Goal: Transaction & Acquisition: Purchase product/service

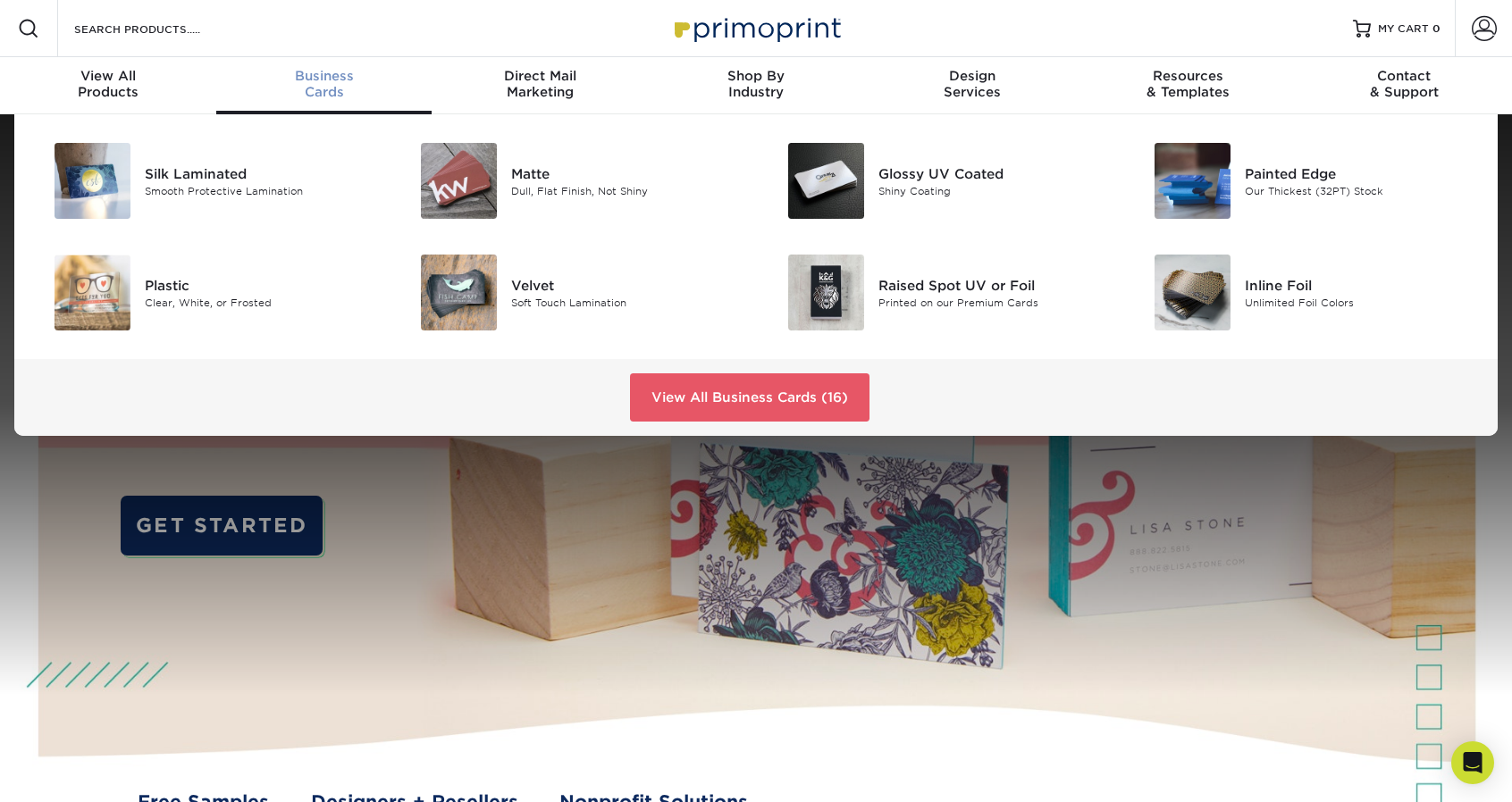
click at [318, 96] on div "Business Cards" at bounding box center [324, 84] width 216 height 32
click at [790, 381] on link "View All Business Cards (16)" at bounding box center [750, 397] width 240 height 49
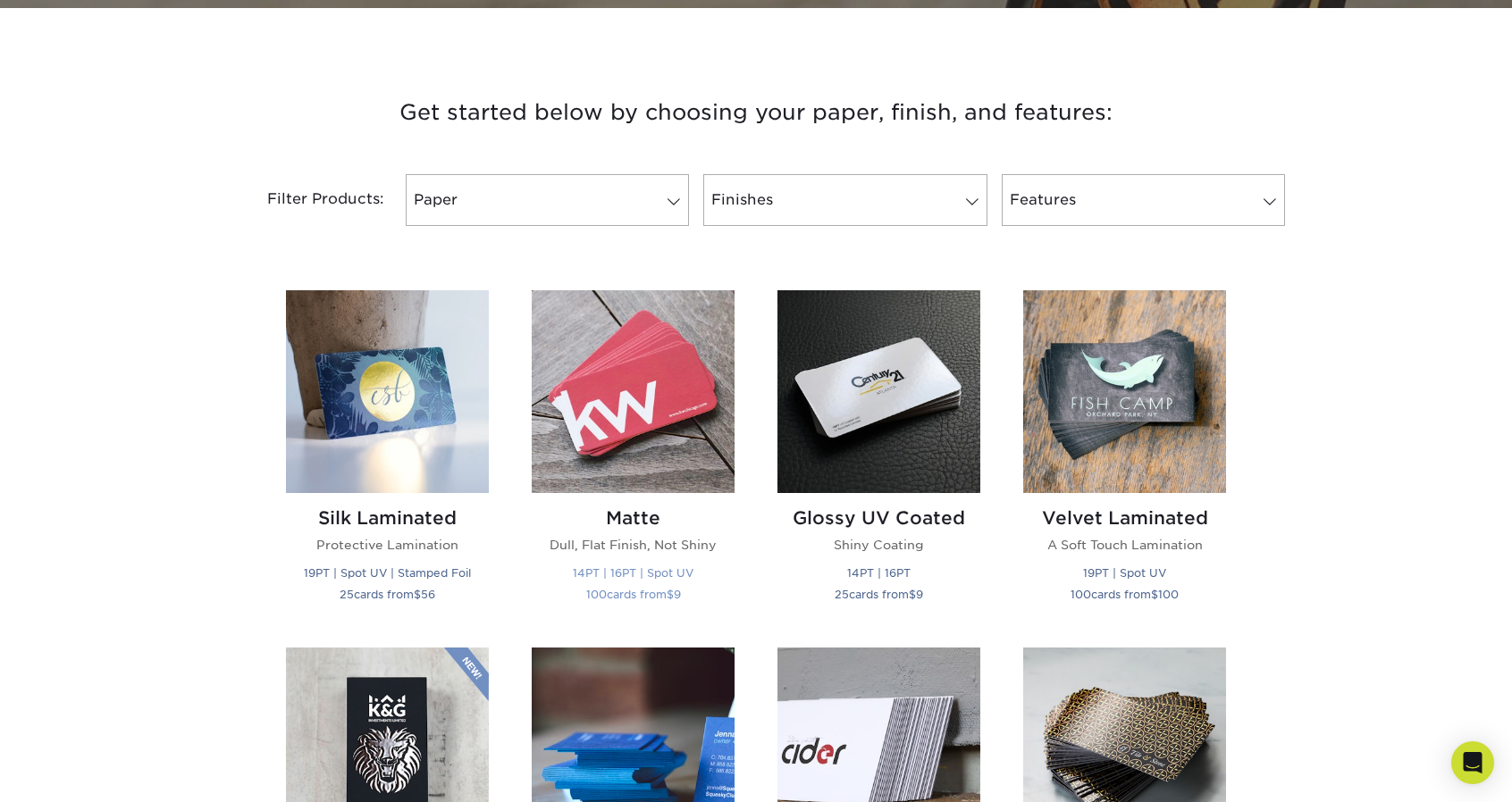
scroll to position [626, 0]
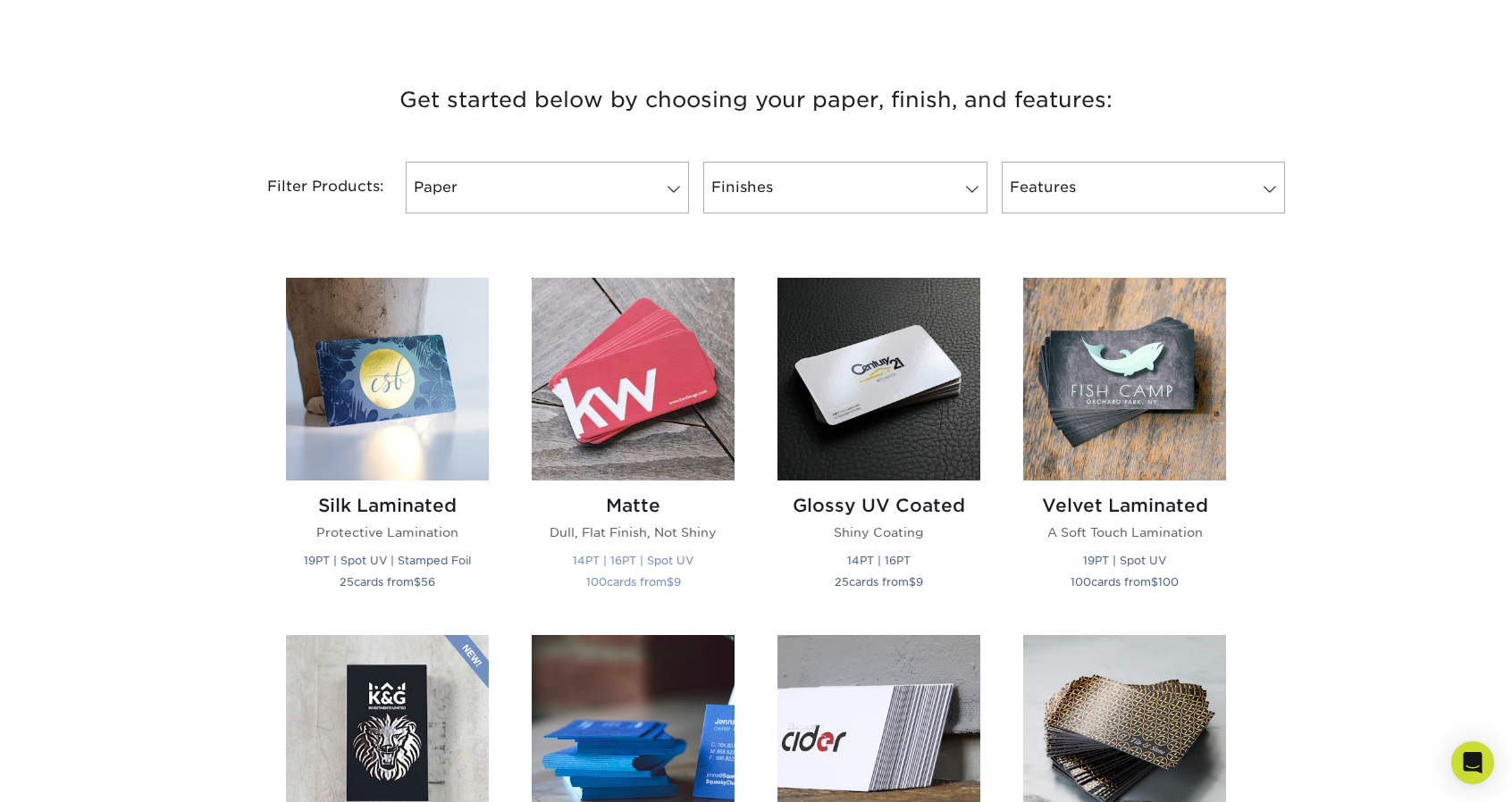
click at [675, 390] on img at bounding box center [633, 378] width 203 height 203
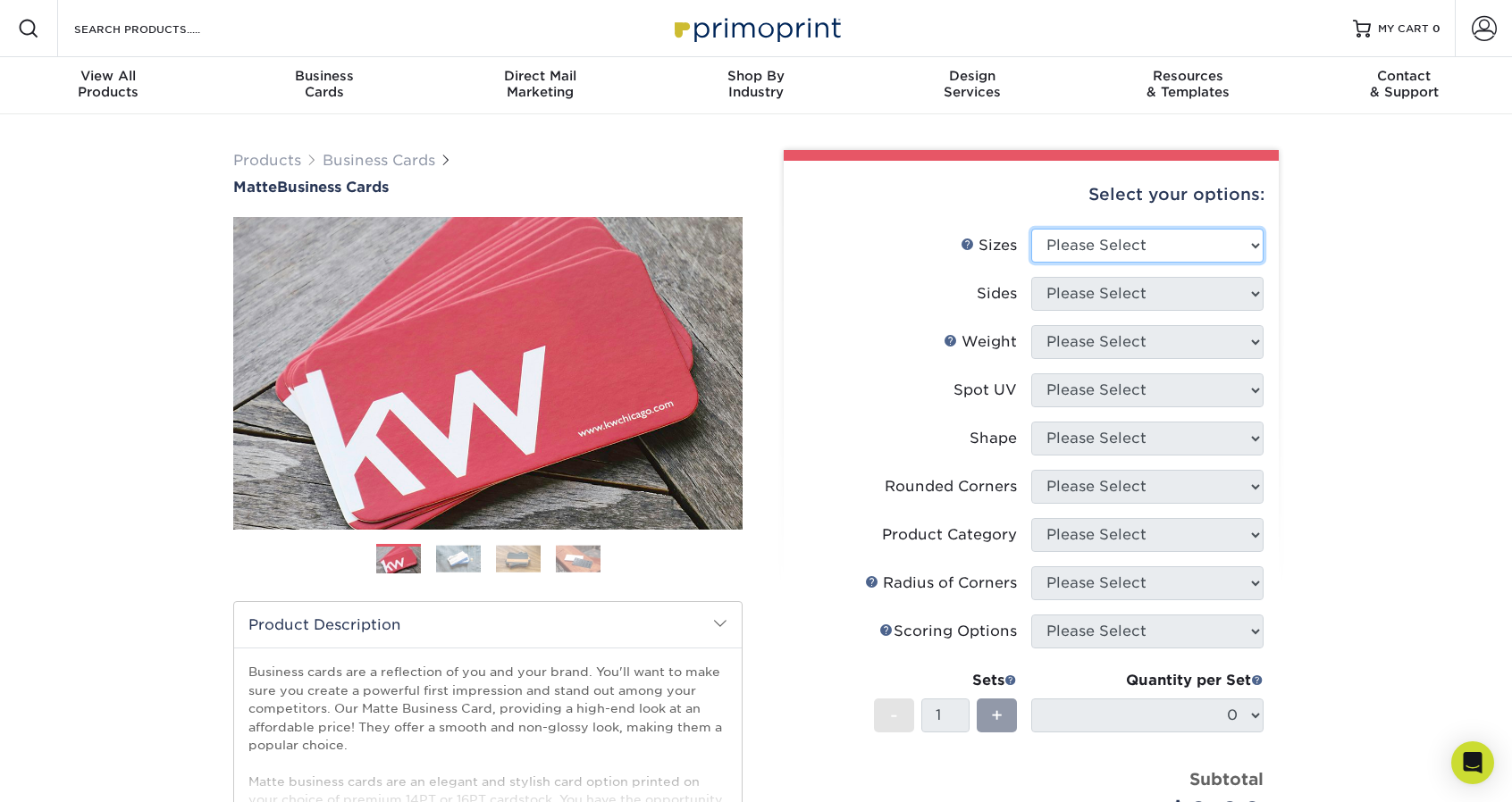
click at [1179, 252] on select "Please Select 1.5" x 3.5" - Mini 1.75" x 3.5" - Mini 2" x 2" - Square 2" x 3" -…" at bounding box center [1147, 245] width 233 height 34
select select "2.00x3.50"
click at [1031, 229] on select "Please Select 1.5" x 3.5" - Mini 1.75" x 3.5" - Mini 2" x 2" - Square 2" x 3" -…" at bounding box center [1147, 245] width 233 height 34
click at [1177, 283] on select "Please Select Print Both Sides Print Front Only" at bounding box center [1147, 293] width 233 height 34
select select "13abbda7-1d64-4f25-8bb2-c179b224825d"
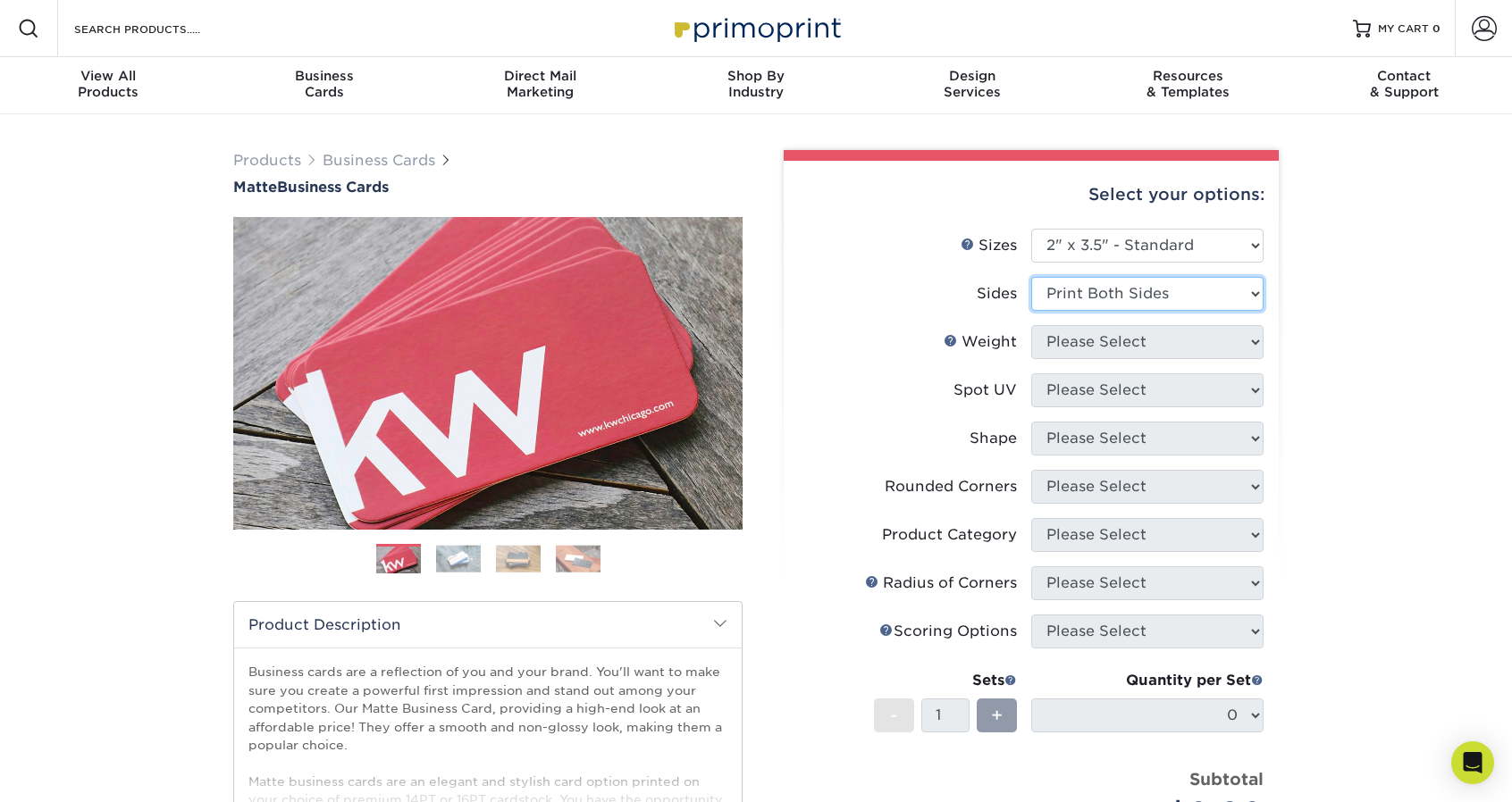
click at [1031, 277] on select "Please Select Print Both Sides Print Front Only" at bounding box center [1147, 293] width 233 height 34
click at [1168, 349] on select "Please Select 16PT 14PT" at bounding box center [1147, 342] width 233 height 34
select select "16PT"
click at [1031, 325] on select "Please Select 16PT 14PT" at bounding box center [1147, 342] width 233 height 34
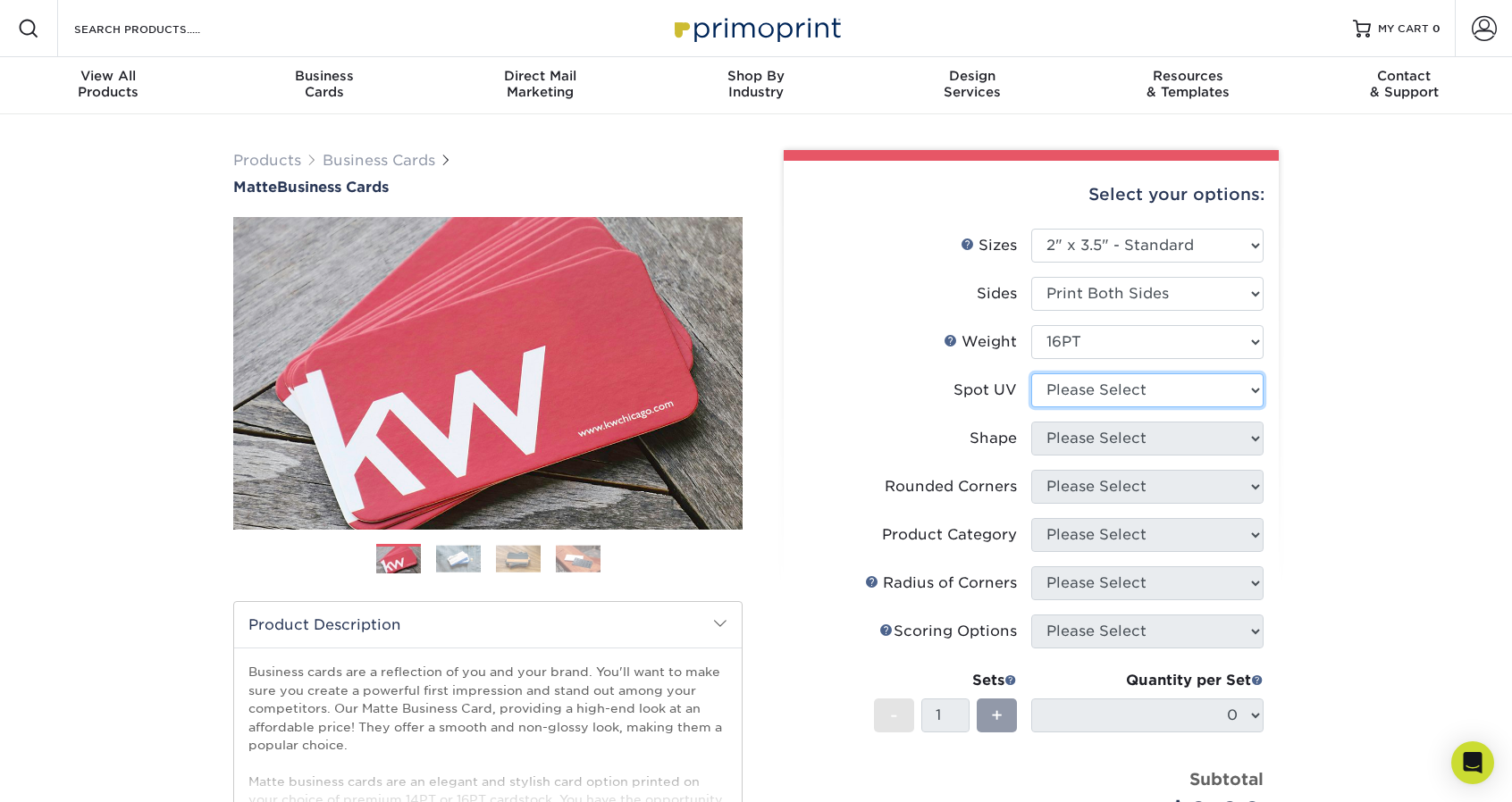
click at [1151, 385] on select "Please Select No Spot UV Front and Back (Both Sides) Front Only Back Only" at bounding box center [1147, 390] width 233 height 34
click at [1031, 373] on select "Please Select No Spot UV Front and Back (Both Sides) Front Only Back Only" at bounding box center [1147, 390] width 233 height 34
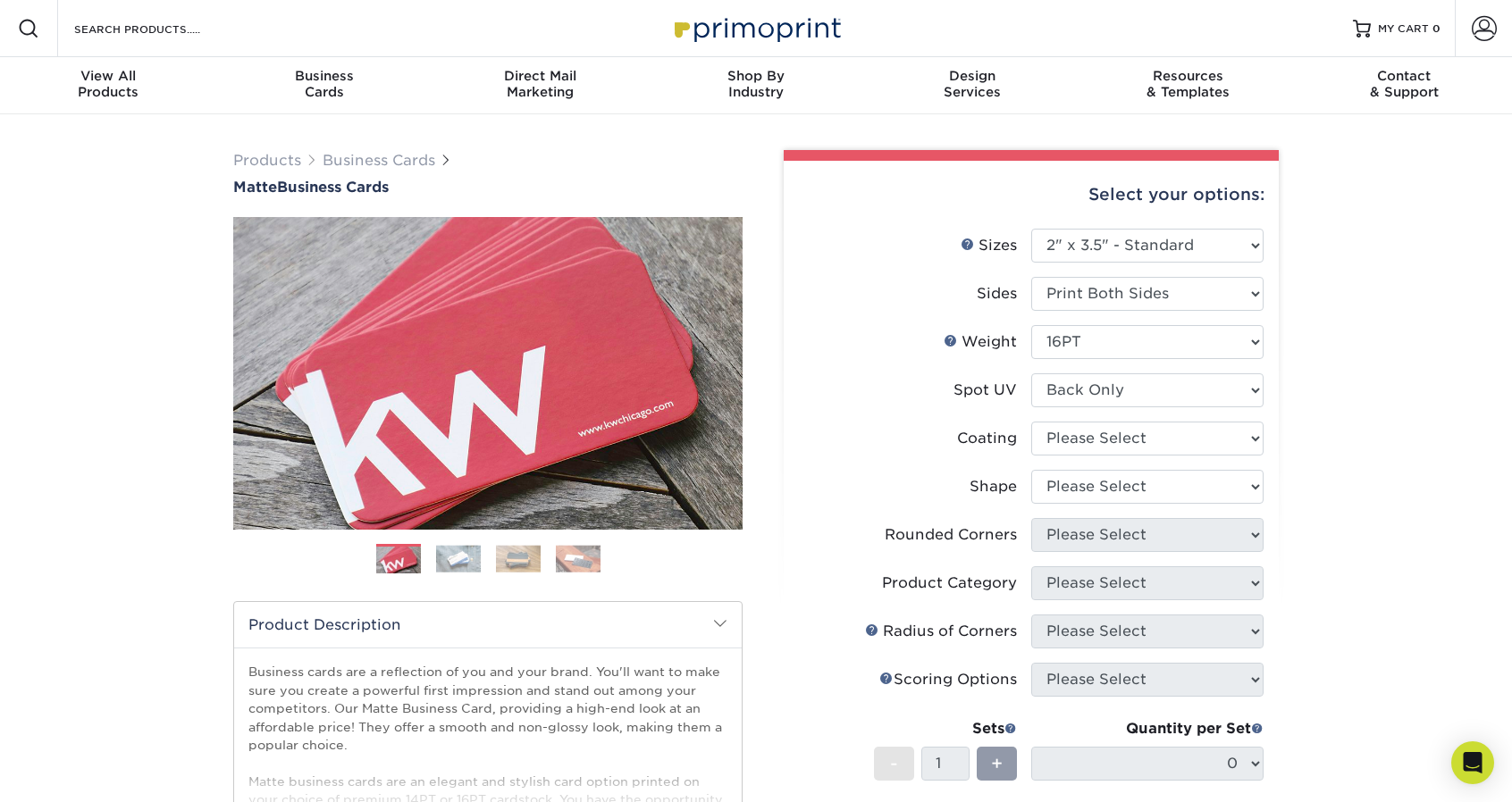
click at [1169, 414] on li "Spot UV Please Select No Spot UV Front and Back (Both Sides) Front Only Back On…" at bounding box center [1031, 397] width 465 height 49
click at [1169, 435] on select at bounding box center [1147, 438] width 233 height 34
click at [926, 422] on label "Coating" at bounding box center [915, 438] width 233 height 34
click at [1165, 485] on select "Please Select Standard" at bounding box center [1147, 487] width 233 height 34
drag, startPoint x: 1165, startPoint y: 485, endPoint x: 1152, endPoint y: 485, distance: 13.0
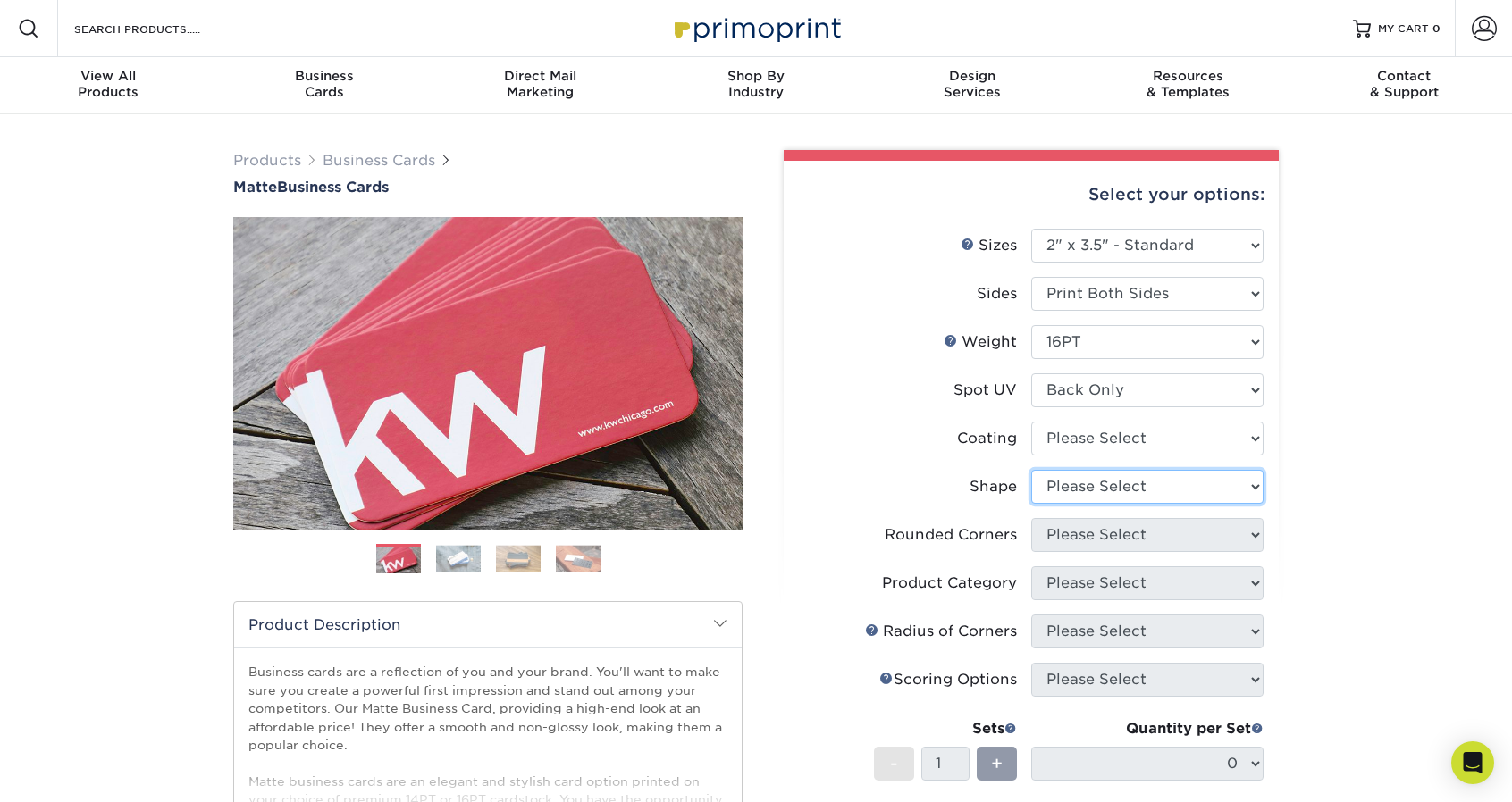
click at [1165, 485] on select "Please Select Standard" at bounding box center [1147, 487] width 233 height 34
click at [870, 422] on label "Coating" at bounding box center [915, 438] width 233 height 34
click at [1120, 383] on select "Please Select No Spot UV Front and Back (Both Sides) Front Only Back Only" at bounding box center [1147, 390] width 233 height 34
select select "3"
click at [1031, 373] on select "Please Select No Spot UV Front and Back (Both Sides) Front Only Back Only" at bounding box center [1147, 390] width 233 height 34
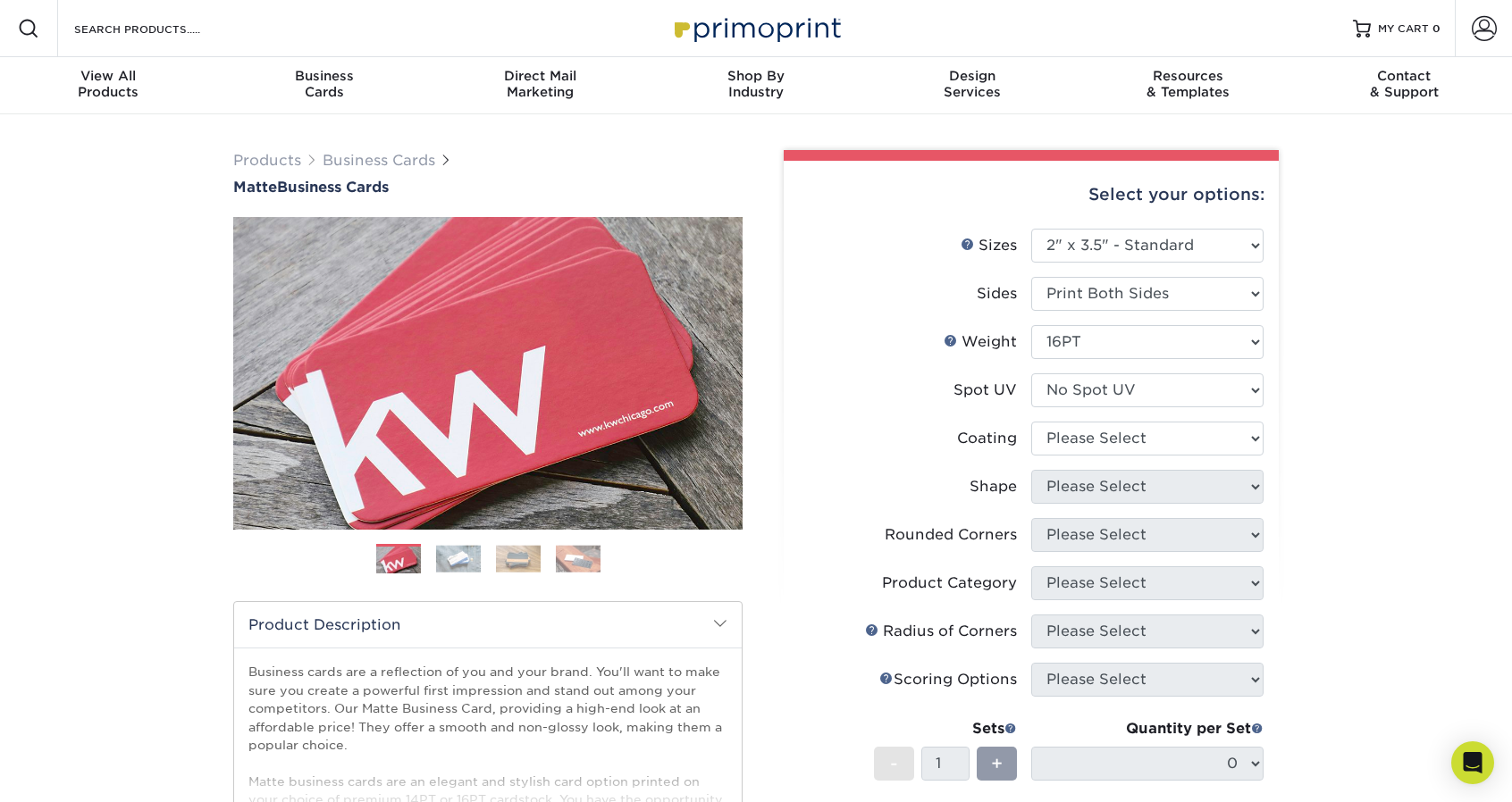
drag, startPoint x: 899, startPoint y: 387, endPoint x: 927, endPoint y: 402, distance: 31.8
click at [900, 387] on label "Spot UV" at bounding box center [915, 390] width 233 height 34
click at [1150, 424] on select at bounding box center [1147, 438] width 233 height 34
select select "121bb7b5-3b4d-429f-bd8d-bbf80e953313"
click at [1031, 422] on select at bounding box center [1147, 438] width 233 height 34
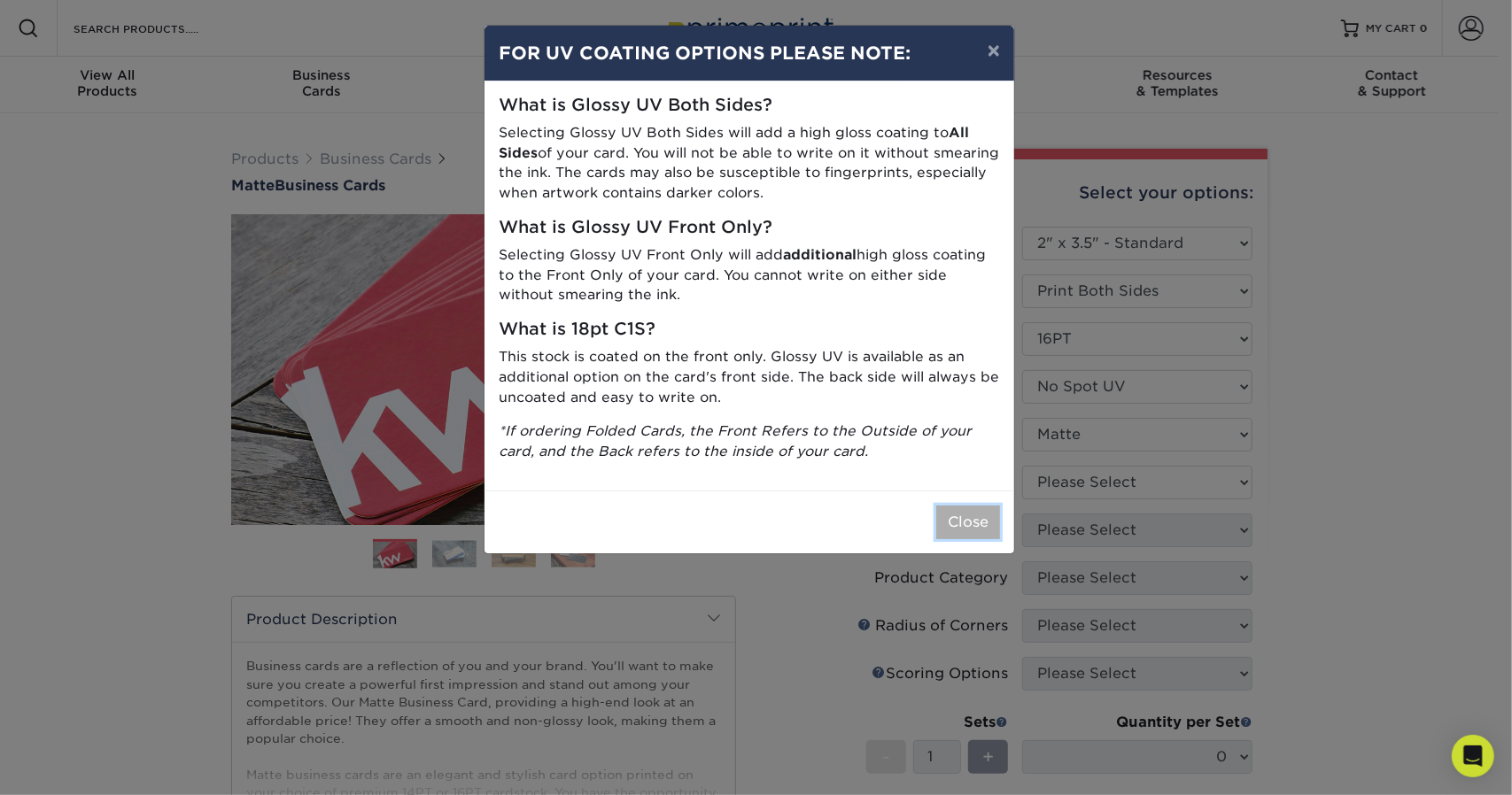
click at [981, 520] on button "Close" at bounding box center [968, 522] width 64 height 34
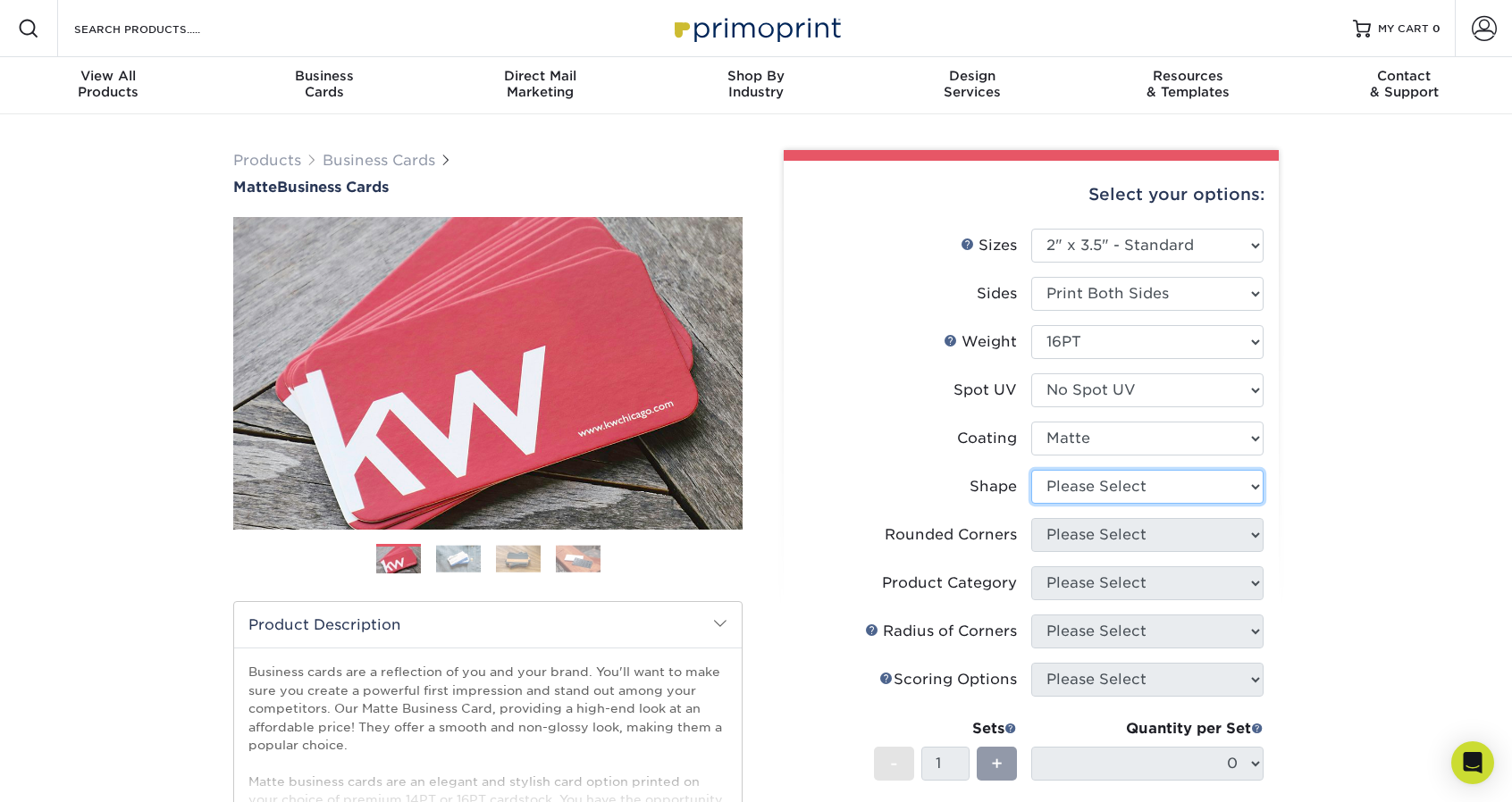
click at [1104, 485] on select "Please Select Standard Oval" at bounding box center [1147, 487] width 233 height 34
select select "standard"
click at [1031, 470] on select "Please Select Standard Oval" at bounding box center [1147, 487] width 233 height 34
click at [883, 469] on li "Coating" at bounding box center [1031, 446] width 465 height 49
click at [1139, 537] on select "Please Select Yes - Round 2 Corners Yes - Round 4 Corners No" at bounding box center [1147, 535] width 233 height 34
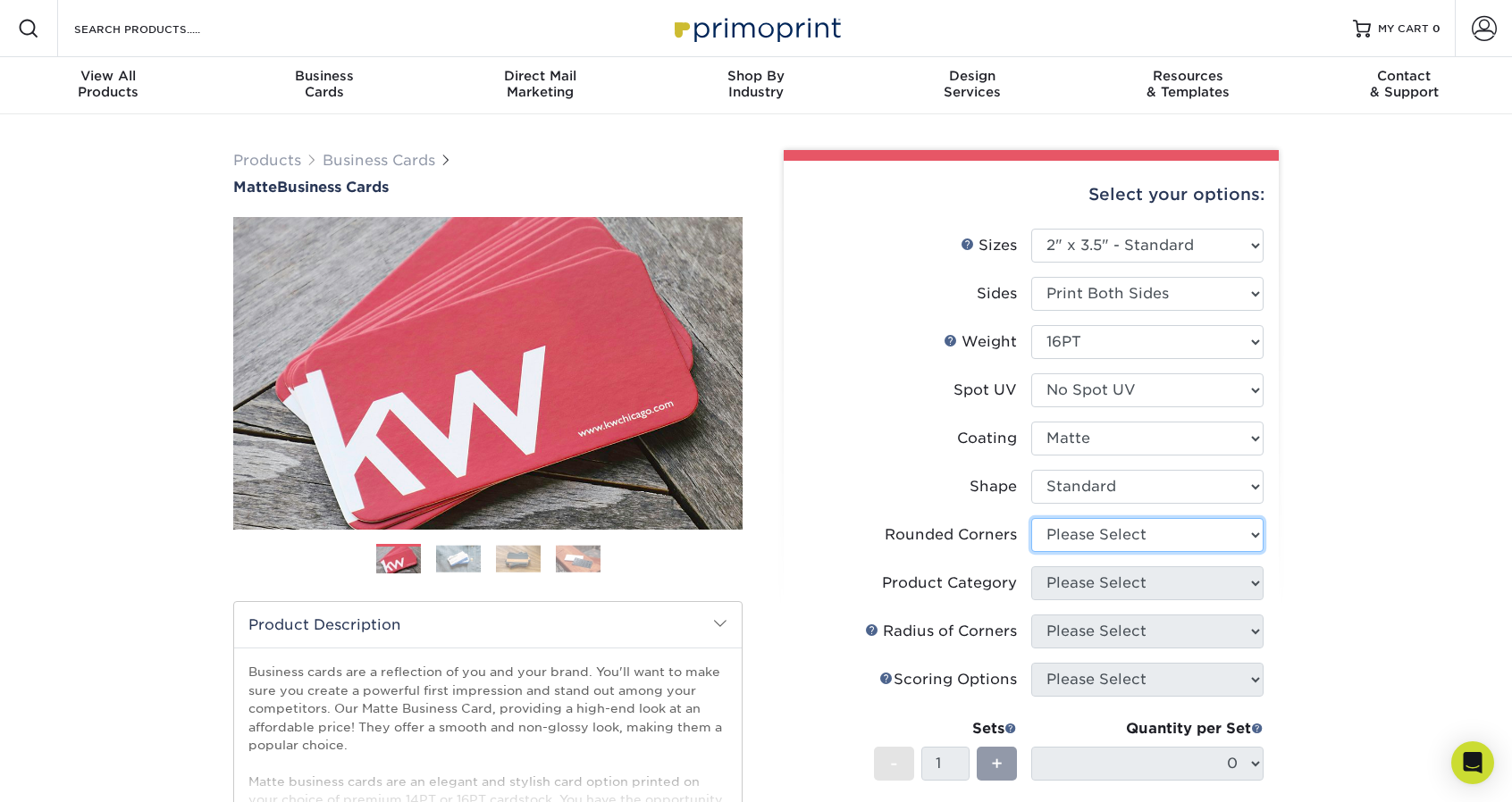
select select "0"
click at [1031, 518] on select "Please Select Yes - Round 2 Corners Yes - Round 4 Corners No" at bounding box center [1147, 535] width 233 height 34
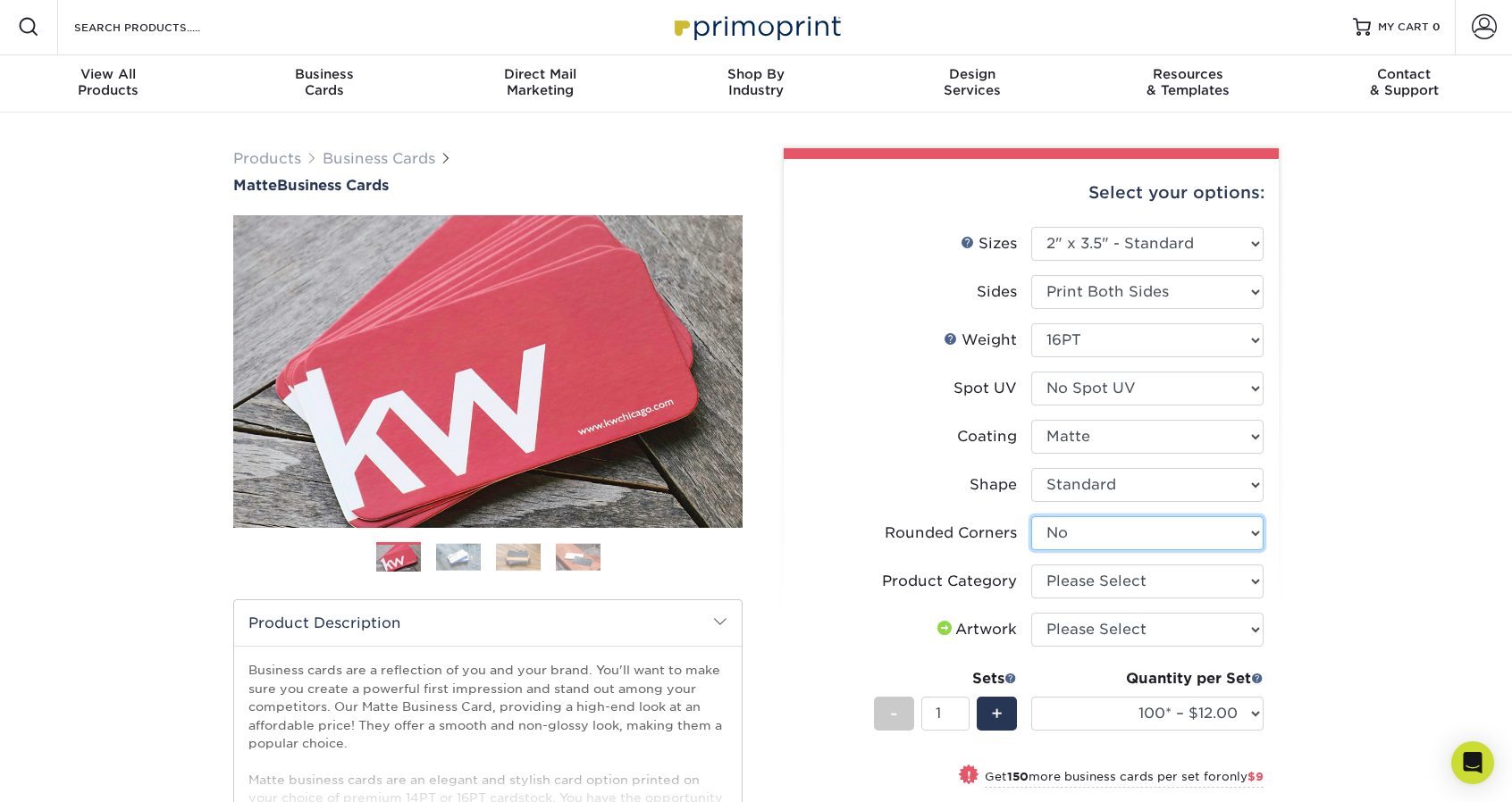
scroll to position [178, 0]
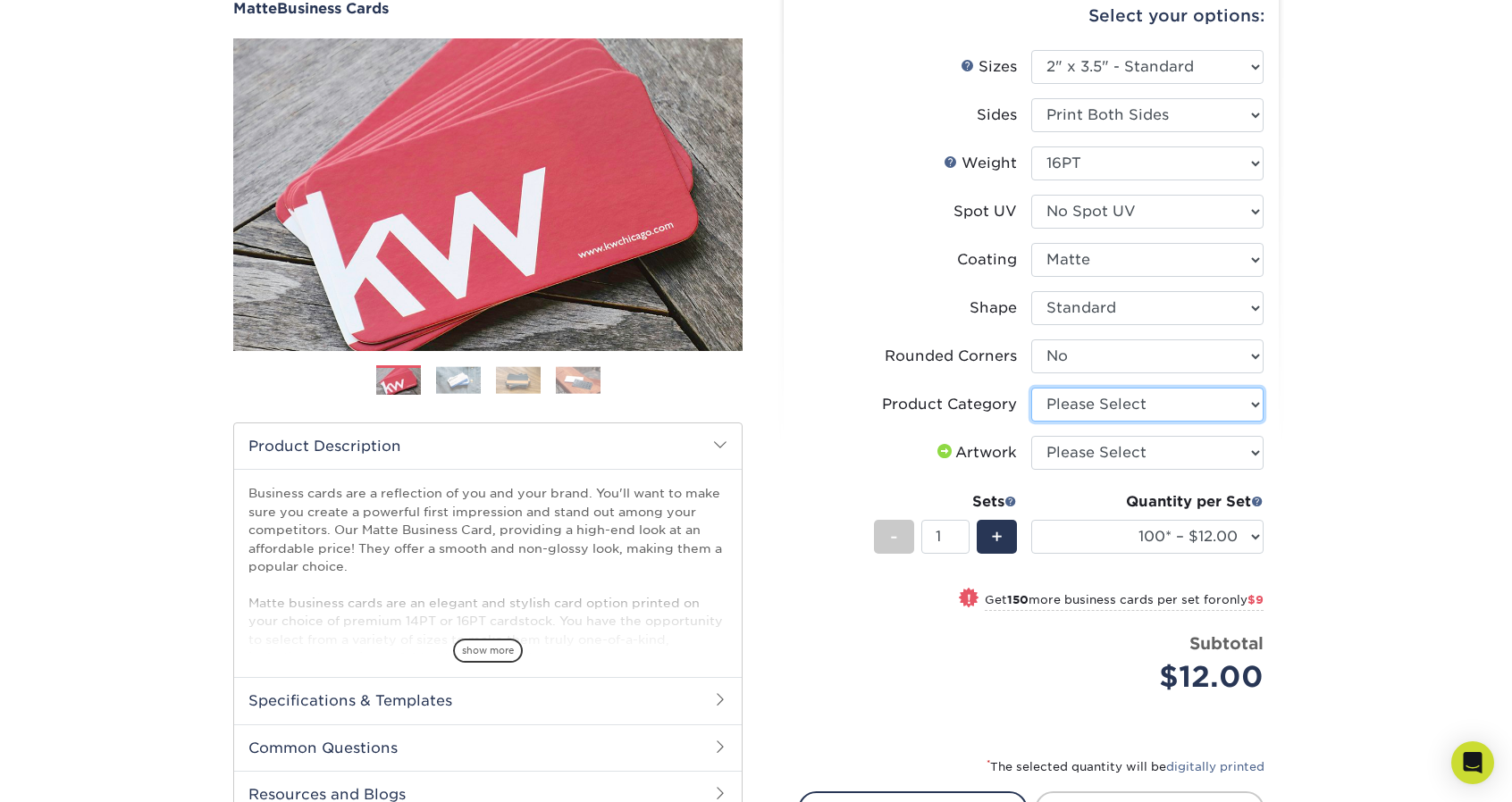
click at [1121, 403] on select "Please Select Business Cards" at bounding box center [1147, 404] width 233 height 34
select select "3b5148f1-0588-4f88-a218-97bcfdce65c1"
click at [1031, 388] on select "Please Select Business Cards" at bounding box center [1147, 404] width 233 height 34
click at [1161, 445] on select "Please Select I will upload files I need a design - $100" at bounding box center [1147, 453] width 233 height 34
select select "upload"
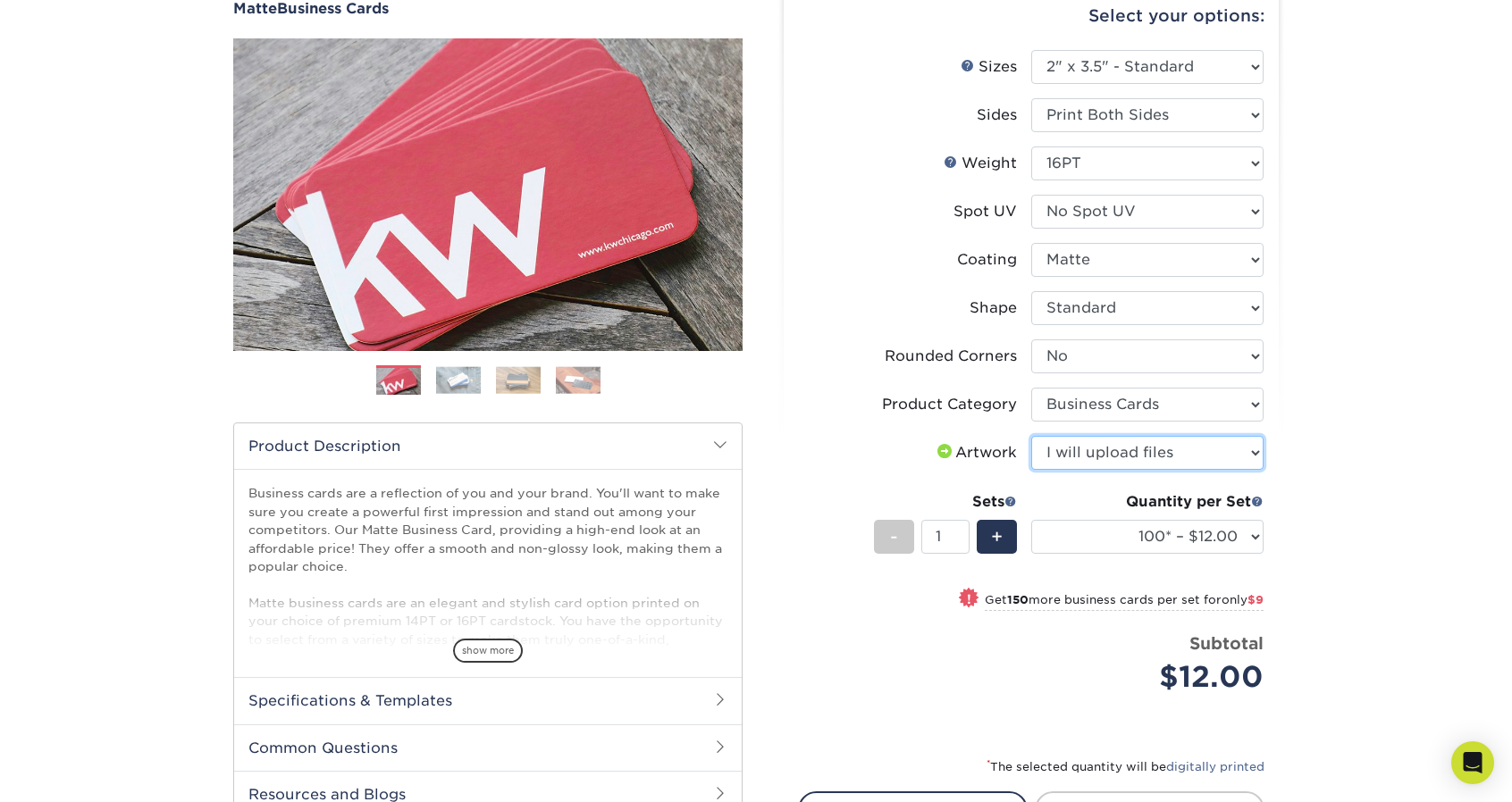
click at [1031, 436] on select "Please Select I will upload files I need a design - $100" at bounding box center [1147, 453] width 233 height 34
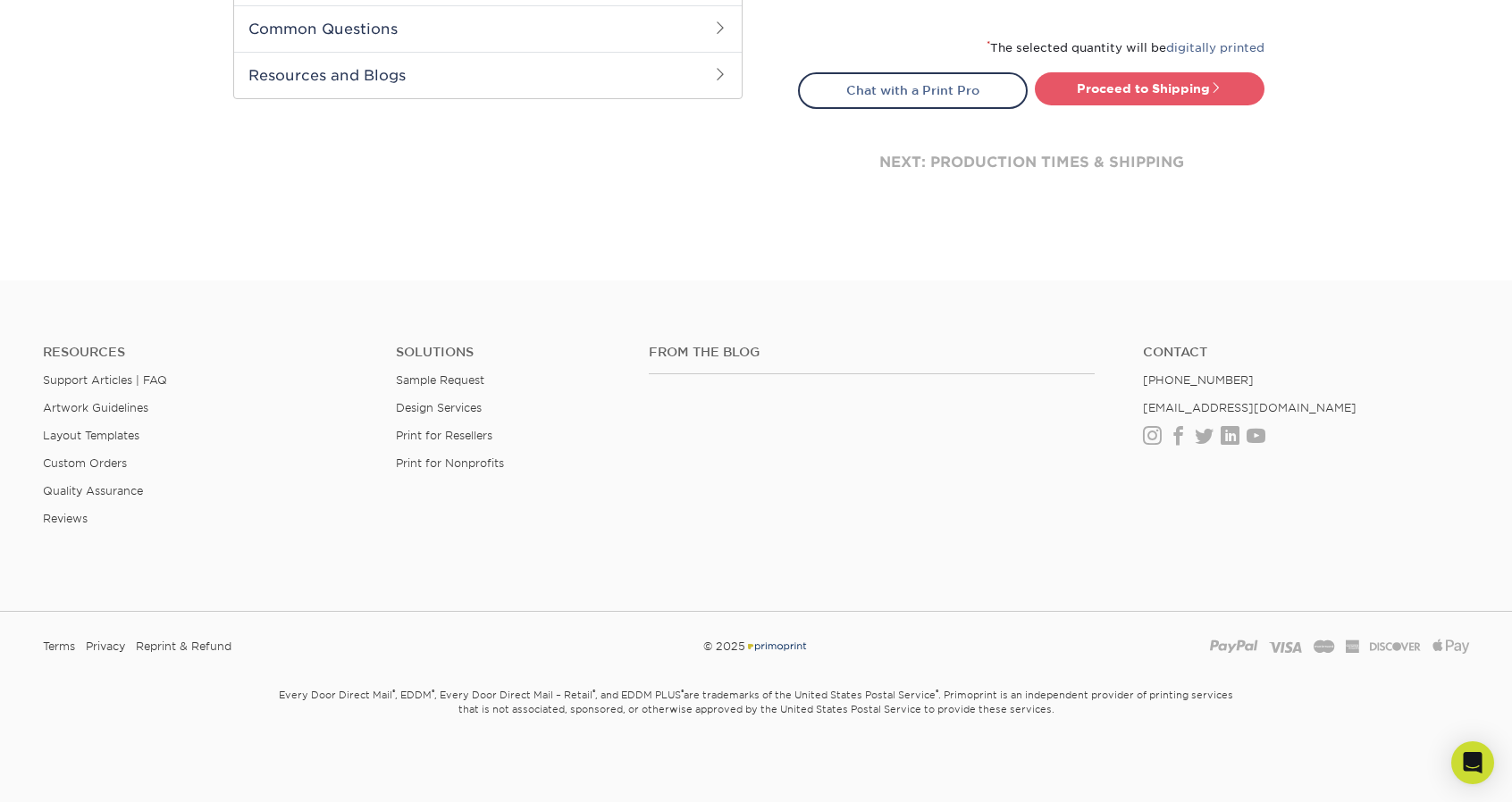
scroll to position [540, 0]
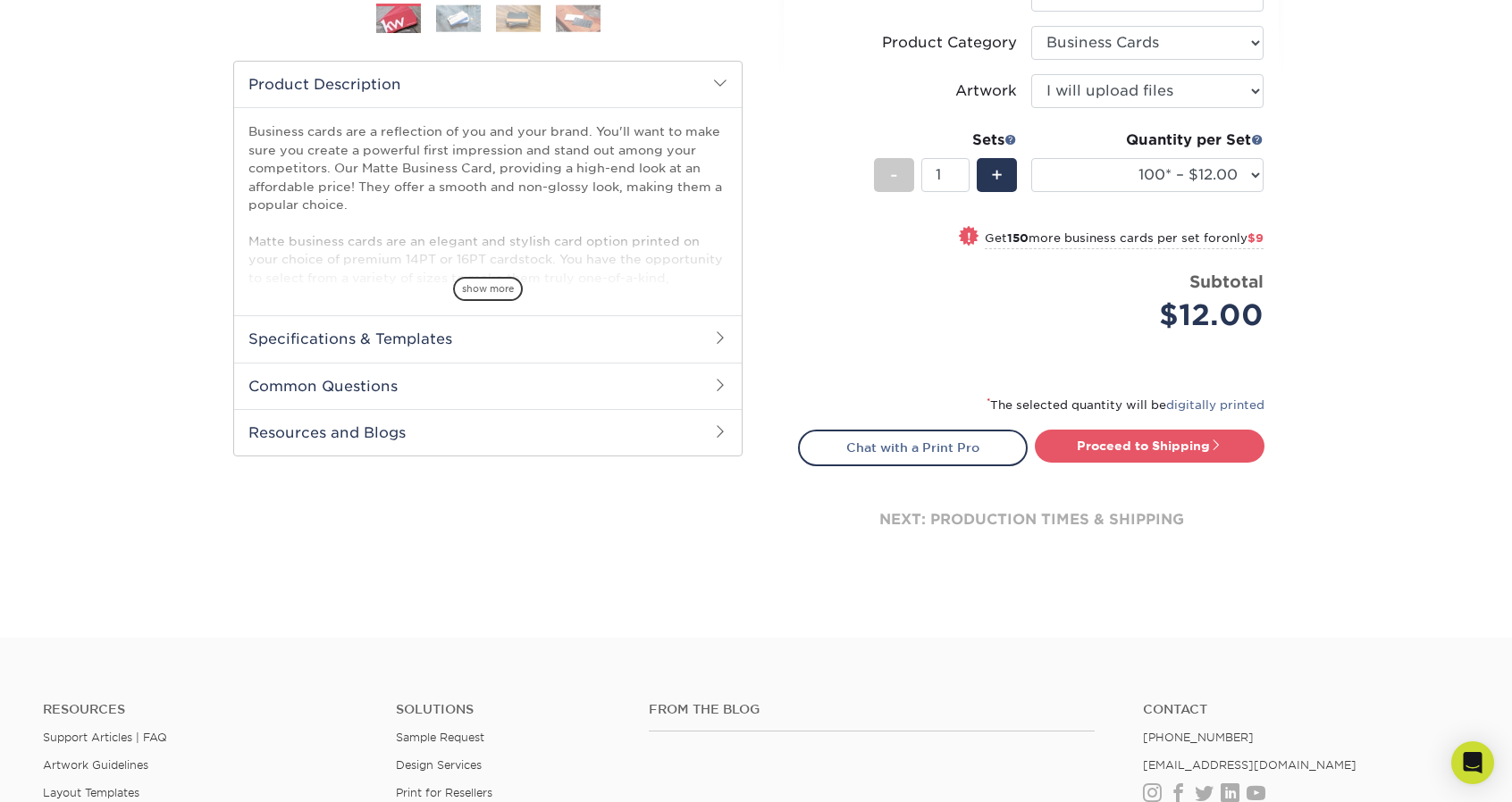
click at [473, 425] on h2 "Resources and Blogs" at bounding box center [488, 432] width 507 height 47
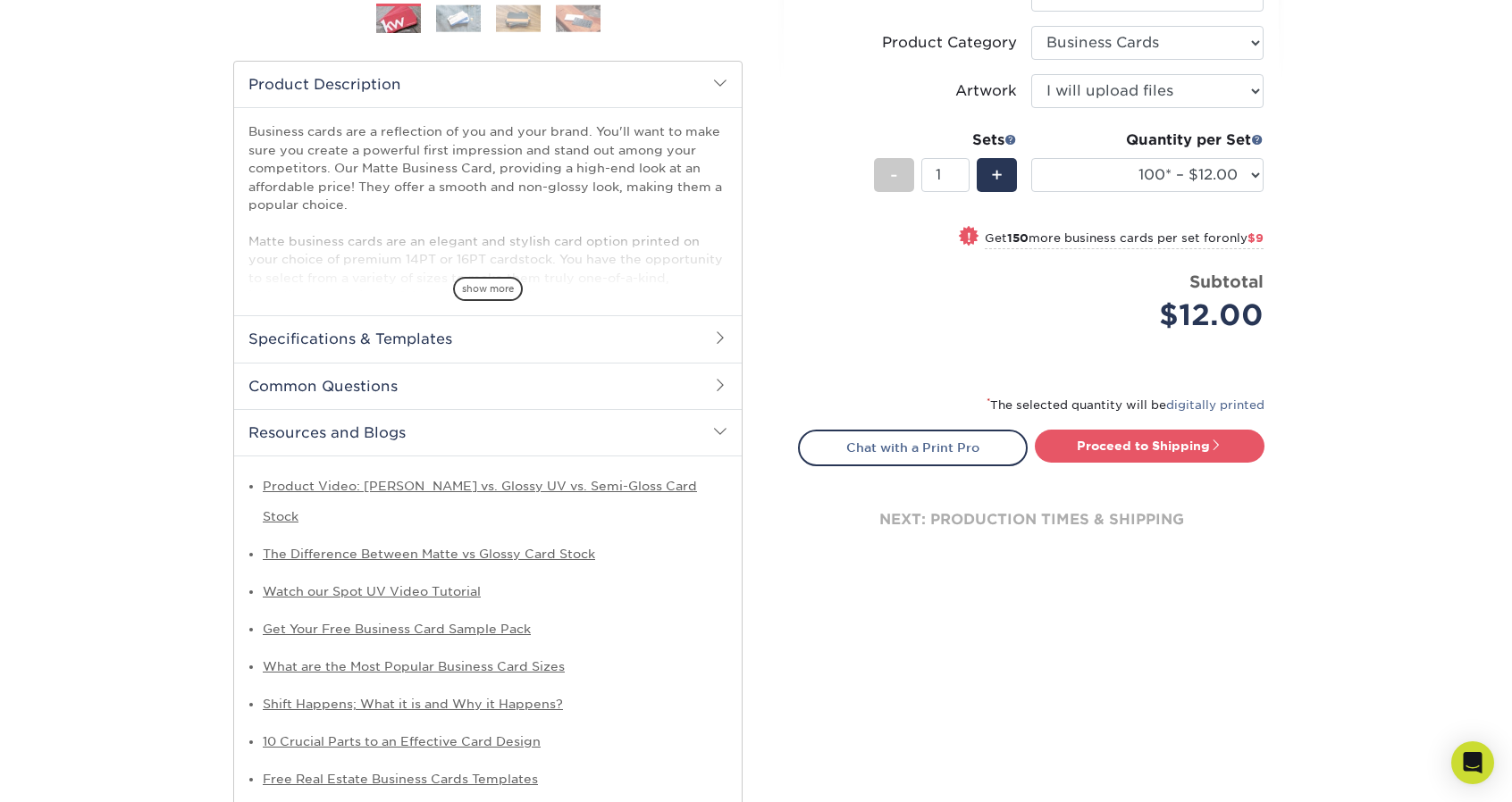
click at [473, 425] on h2 "Resources and Blogs" at bounding box center [488, 432] width 507 height 47
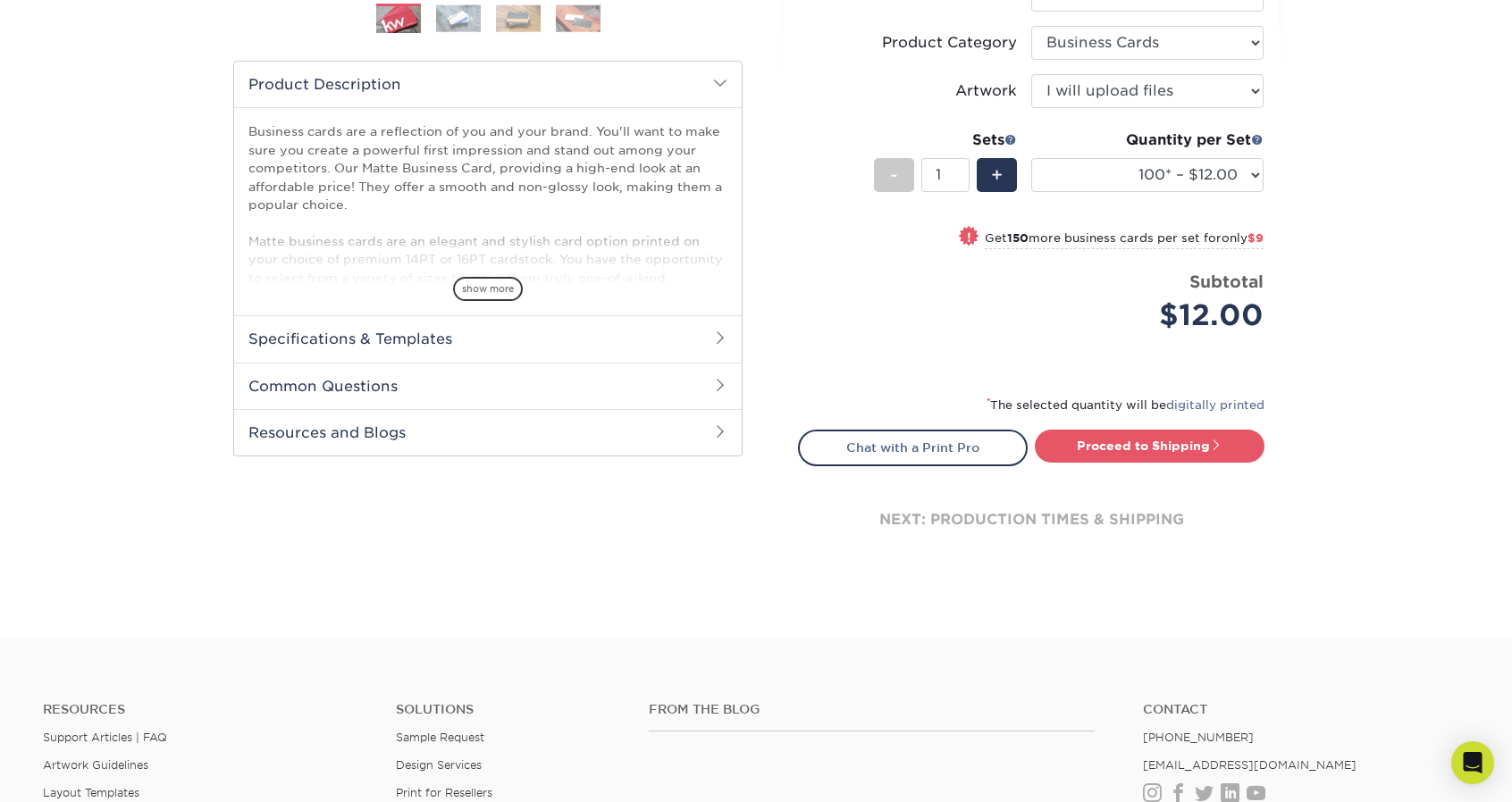
click at [652, 344] on h2 "Specifications & Templates" at bounding box center [488, 338] width 507 height 47
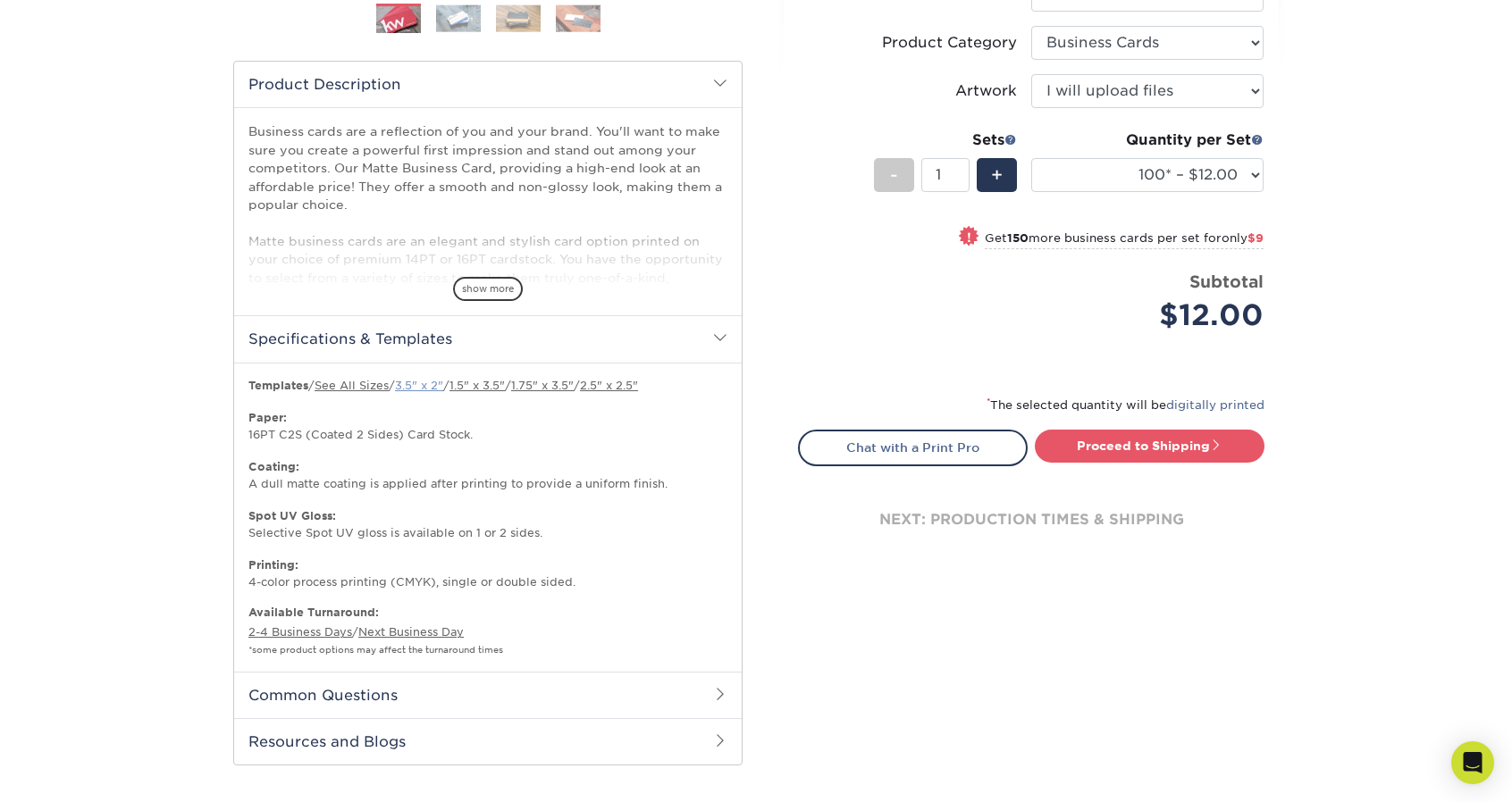
click at [422, 384] on link "3.5" x 2"" at bounding box center [419, 385] width 49 height 14
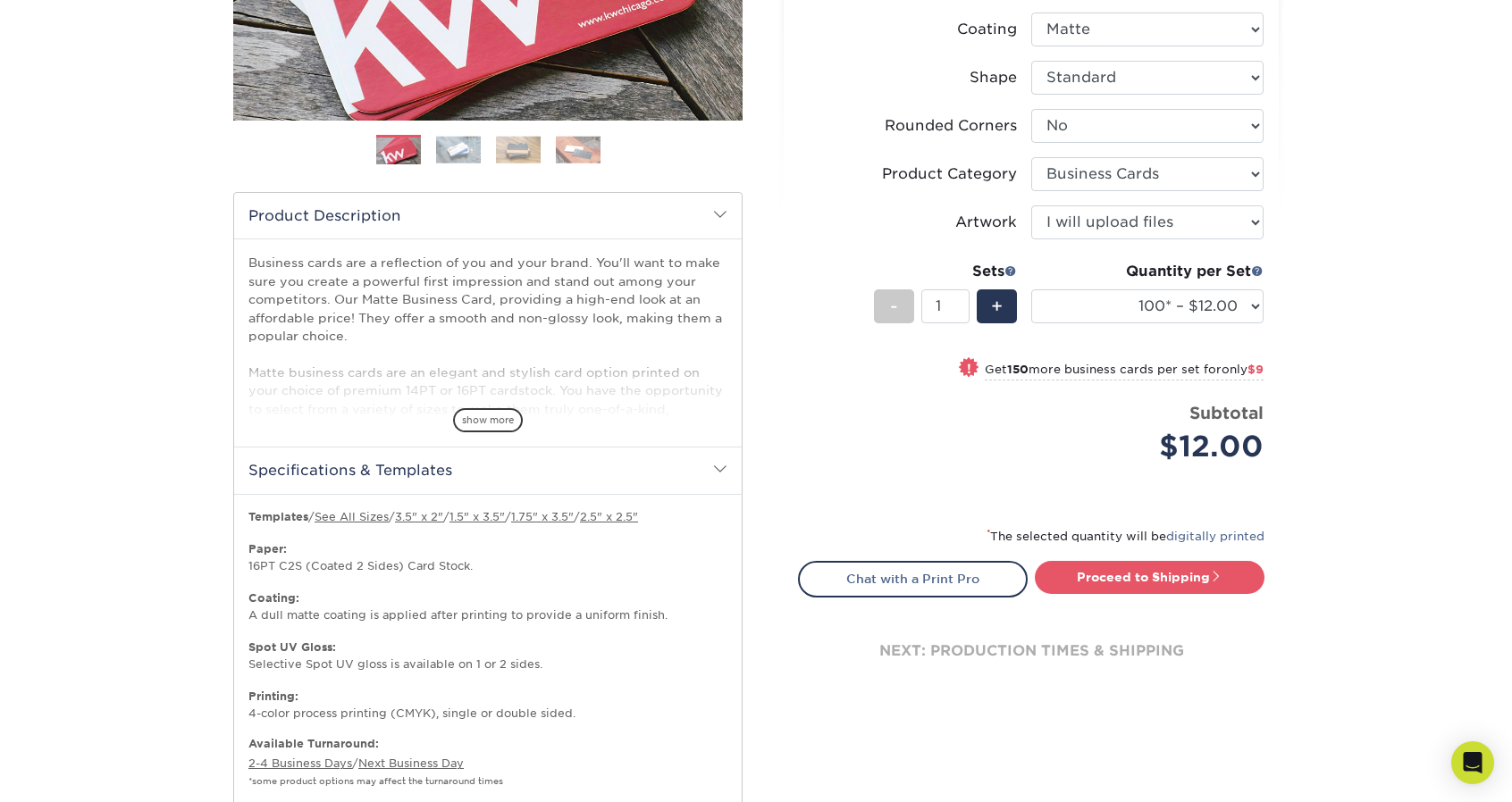
scroll to position [362, 0]
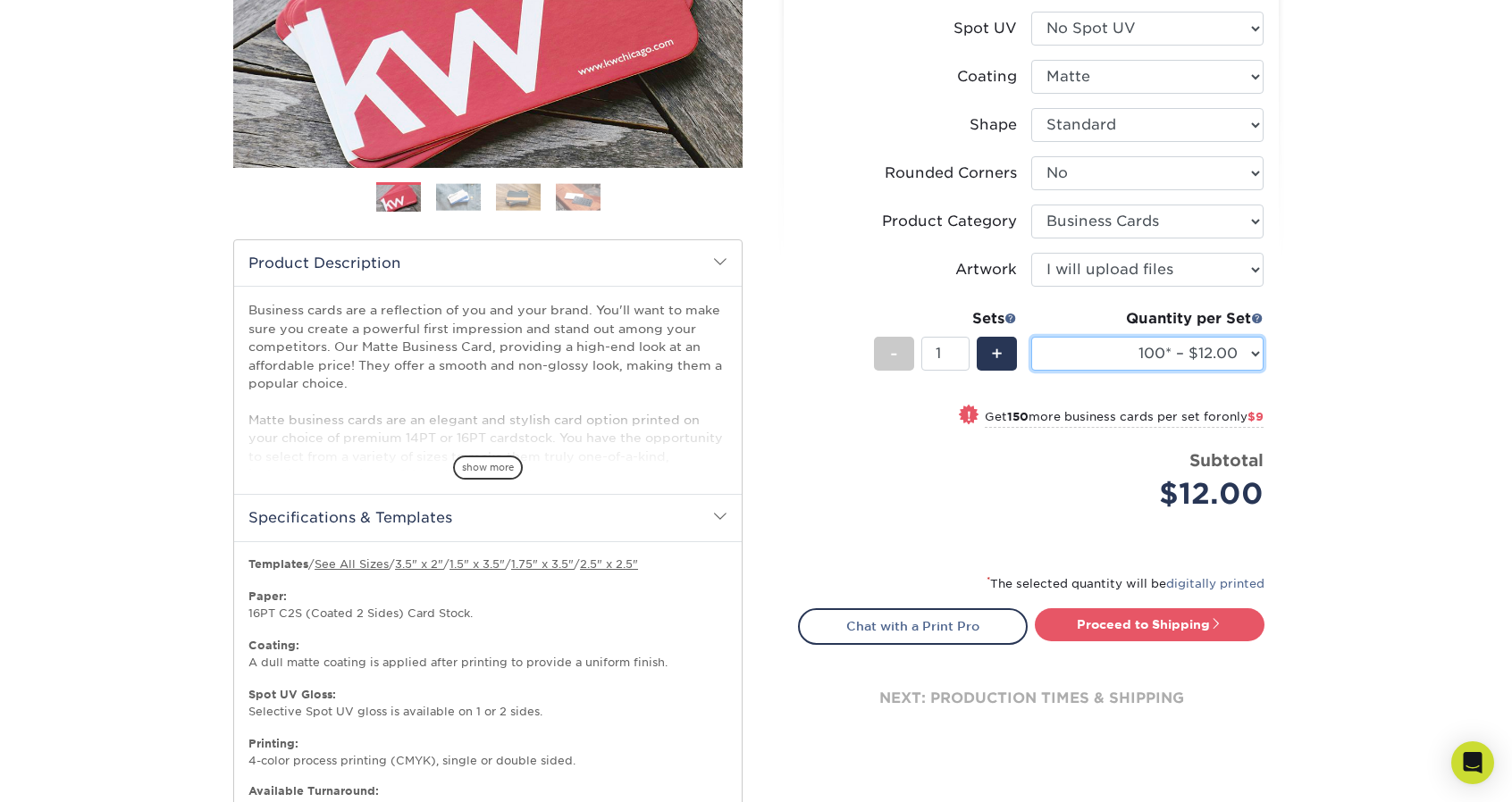
click at [1208, 345] on select "100* – $12.00 250* – $21.00 500 – $42.00 1000 – $53.00 2500 – $95.00 5000 – $18…" at bounding box center [1147, 354] width 233 height 34
select select "1000 – $53.00"
click at [1031, 337] on select "100* – $12.00 250* – $21.00 500 – $42.00 1000 – $53.00 2500 – $95.00 5000 – $18…" at bounding box center [1147, 354] width 233 height 34
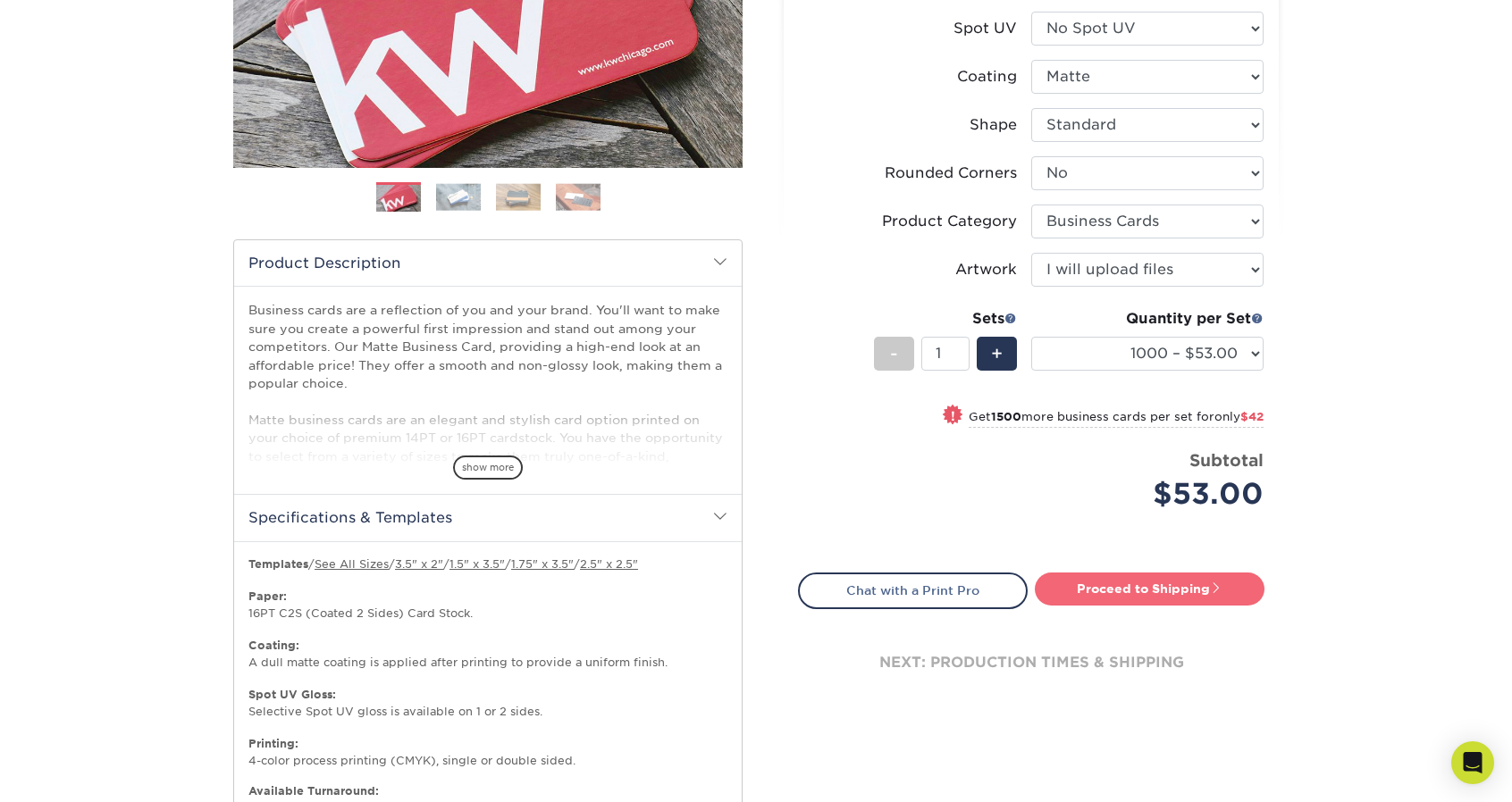
click at [1192, 595] on link "Proceed to Shipping" at bounding box center [1150, 588] width 230 height 32
type input "Set 1"
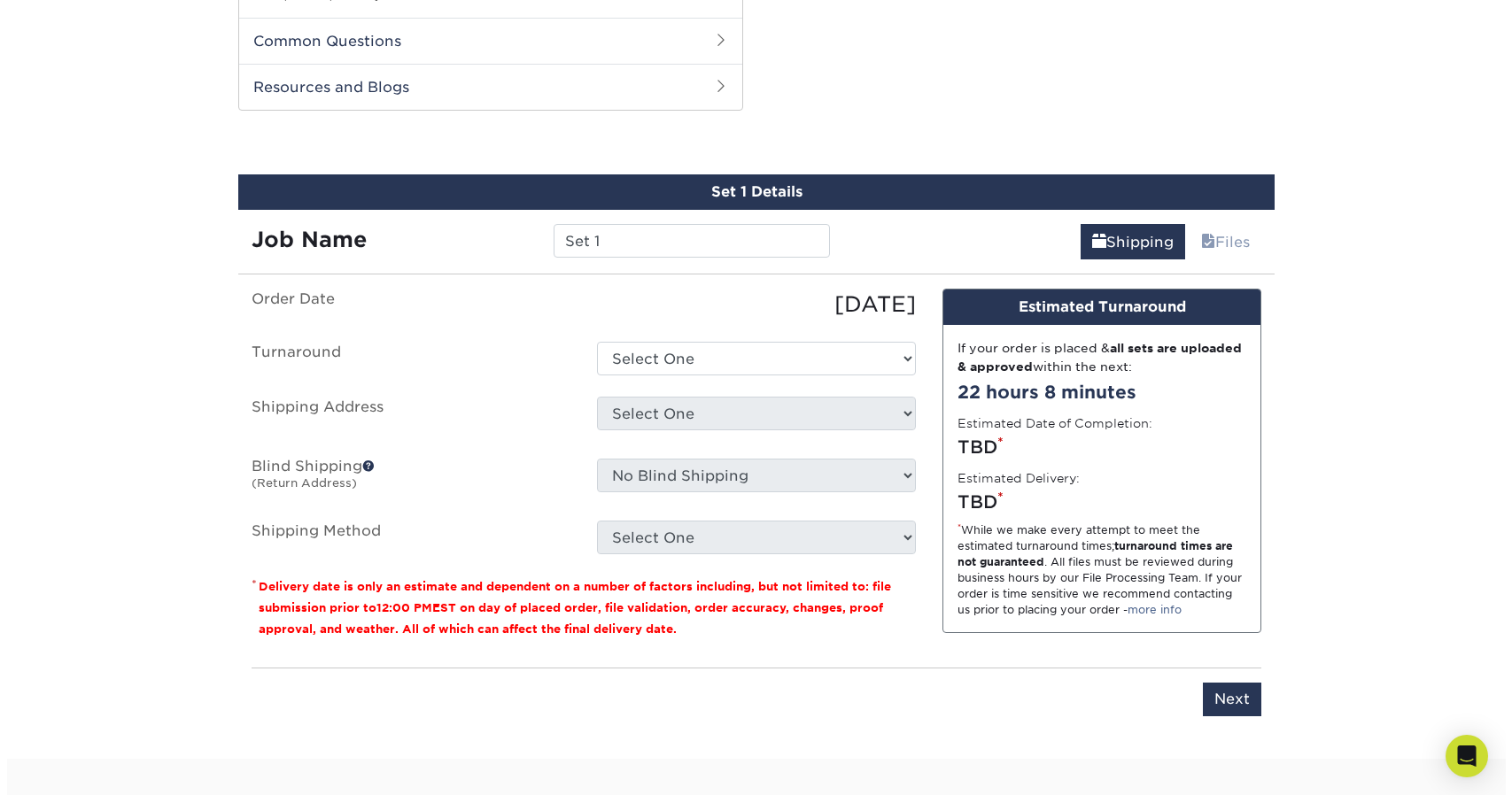
scroll to position [1207, 0]
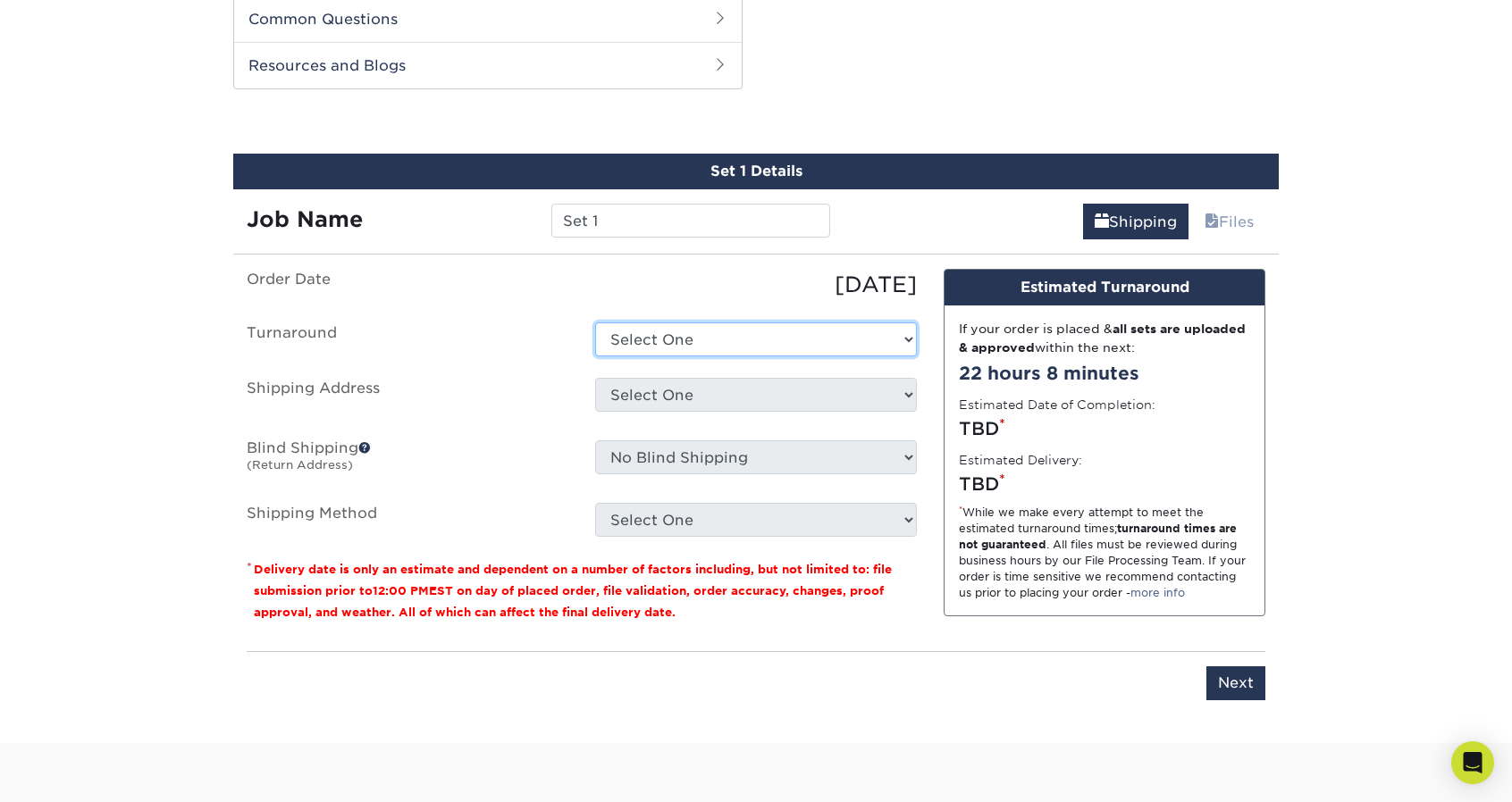
click at [747, 333] on select "Select One 2-4 Business Days 2 Day Next Business Day" at bounding box center [756, 339] width 322 height 34
select select "2167d3a5-02fc-4384-86ce-e339e30b5e03"
click at [596, 322] on select "Select One 2-4 Business Days 2 Day Next Business Day" at bounding box center [756, 339] width 322 height 34
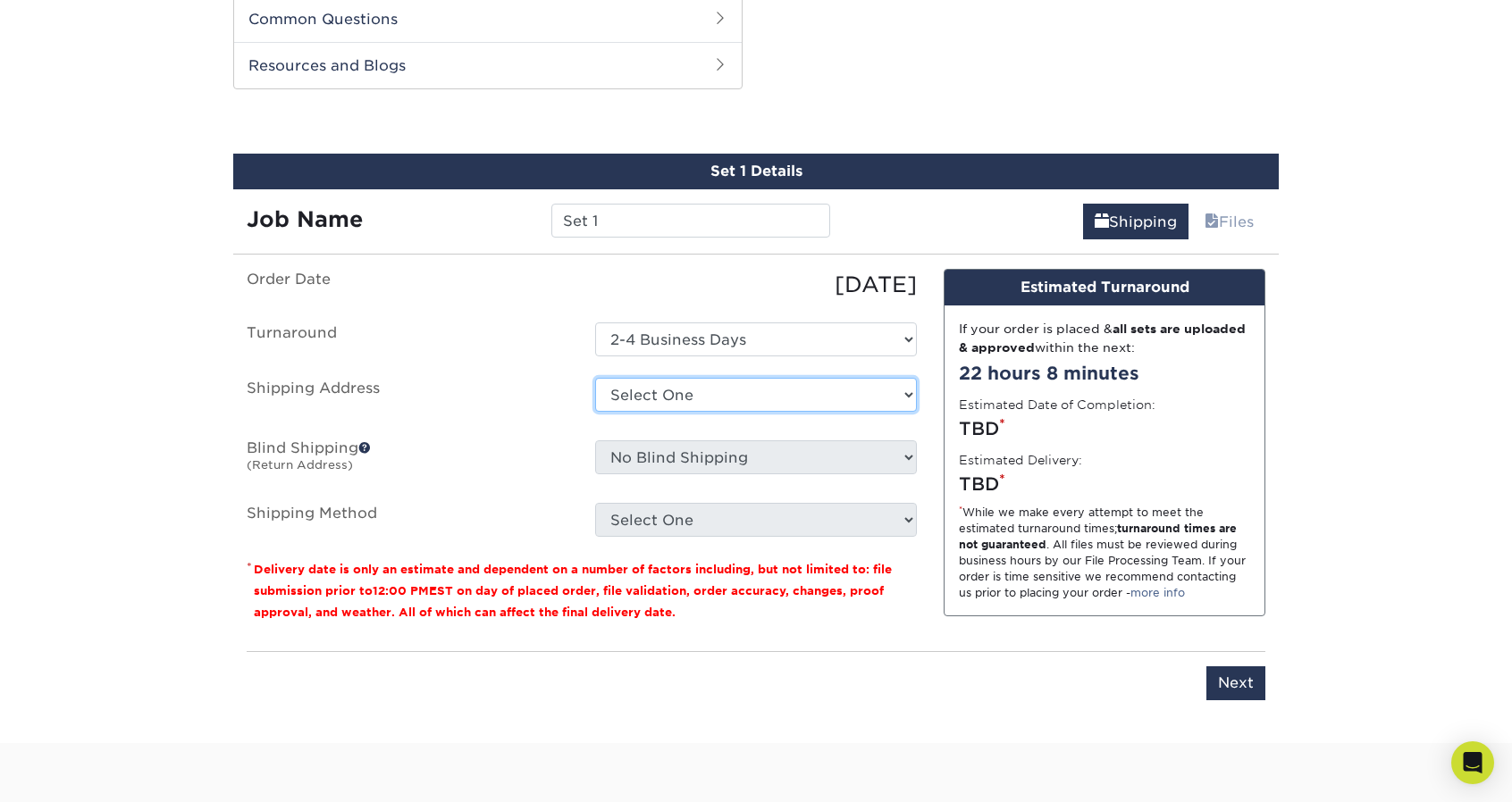
click at [758, 383] on select "Select One + Add New Address - Login" at bounding box center [756, 394] width 322 height 34
select select "newaddress"
click at [596, 378] on select "Select One + Add New Address - Login" at bounding box center [756, 394] width 322 height 34
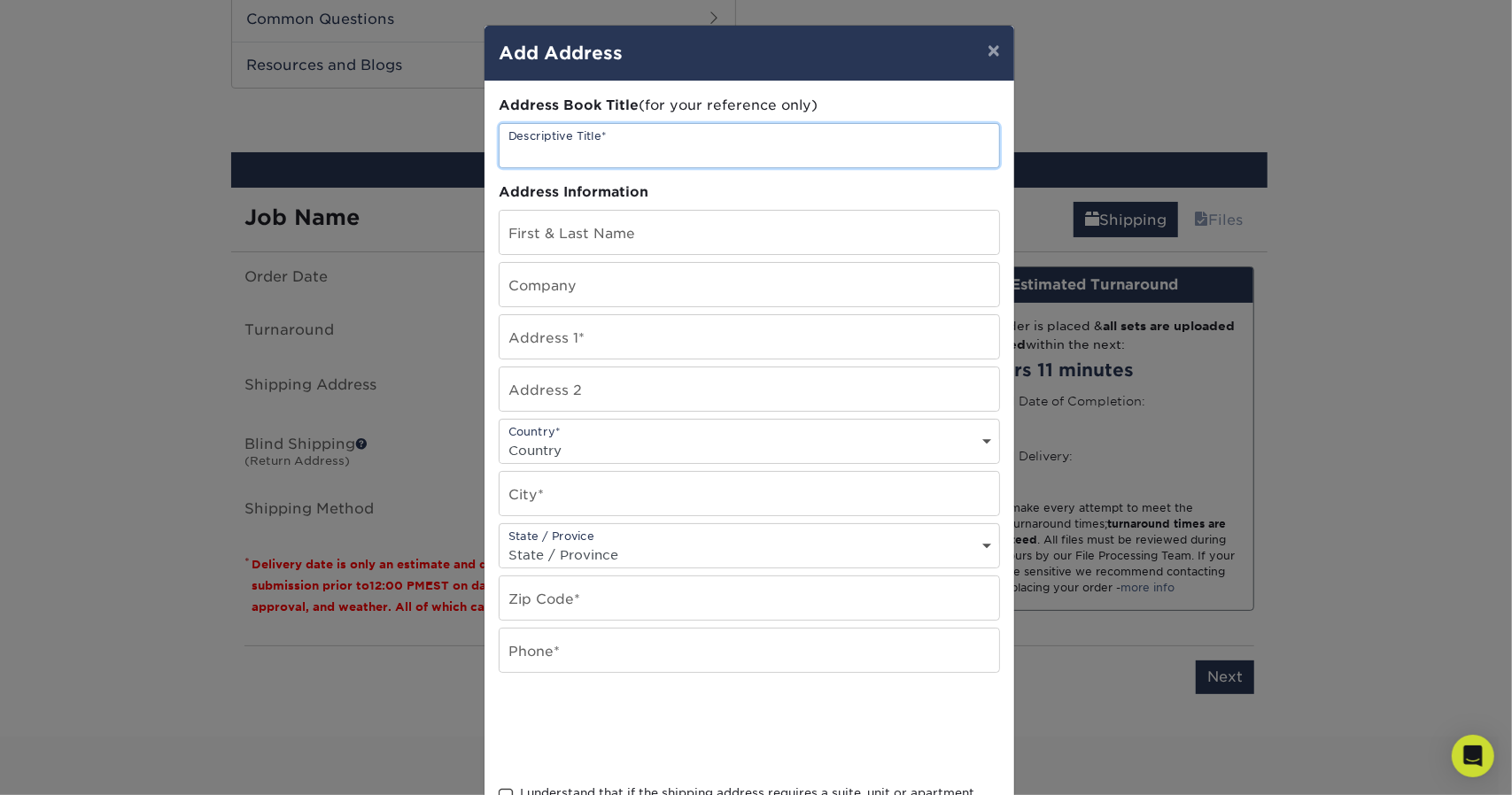
click at [636, 151] on input "text" at bounding box center [749, 146] width 499 height 44
type input "Home"
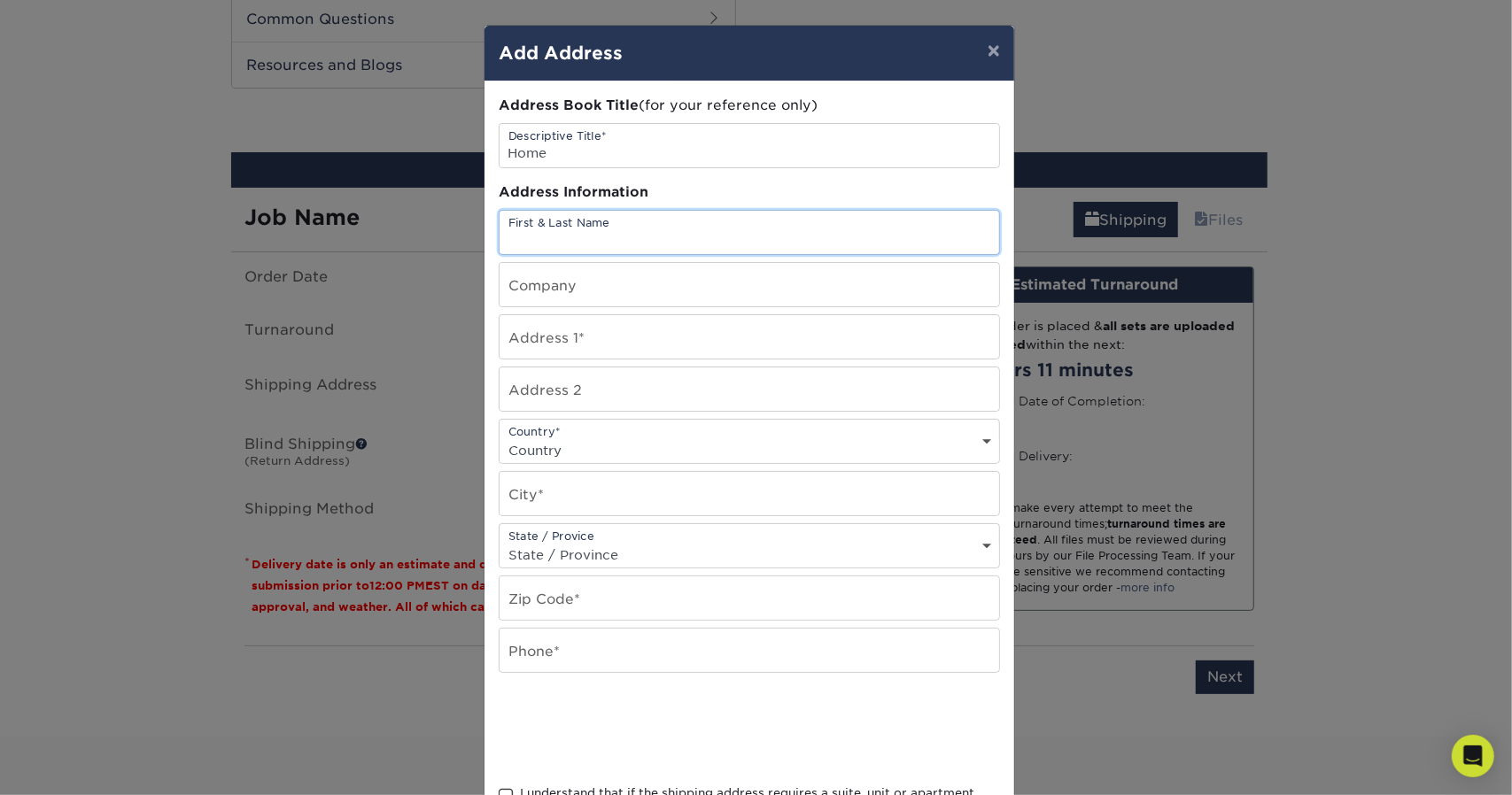
click at [715, 215] on input "text" at bounding box center [749, 232] width 499 height 44
type input "Paul Dilsaver"
type input "Pelican Products"
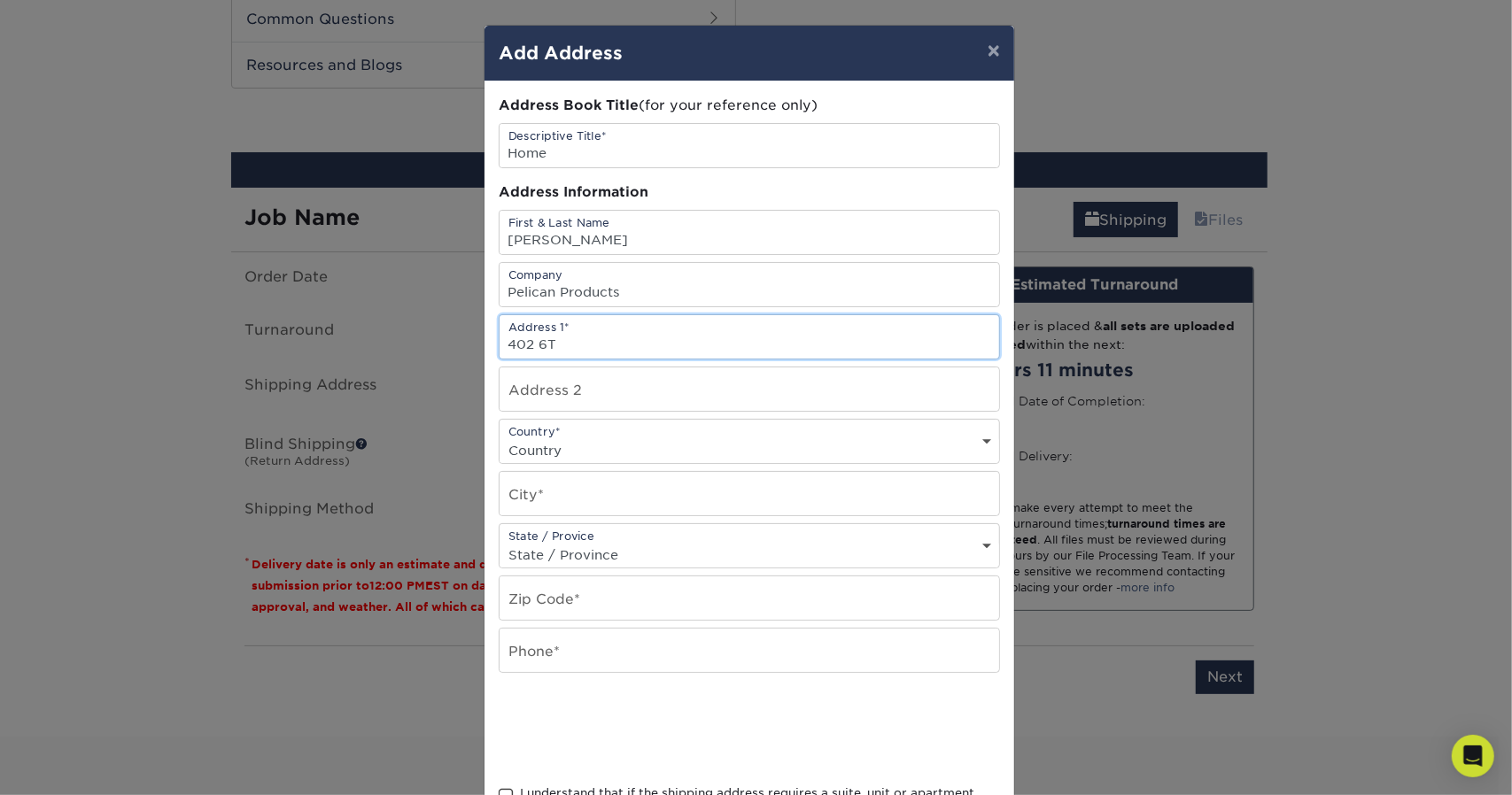
type input "402 6th St NW"
select select "US"
type input "New Philadelphia"
select select "OH"
type input "44663"
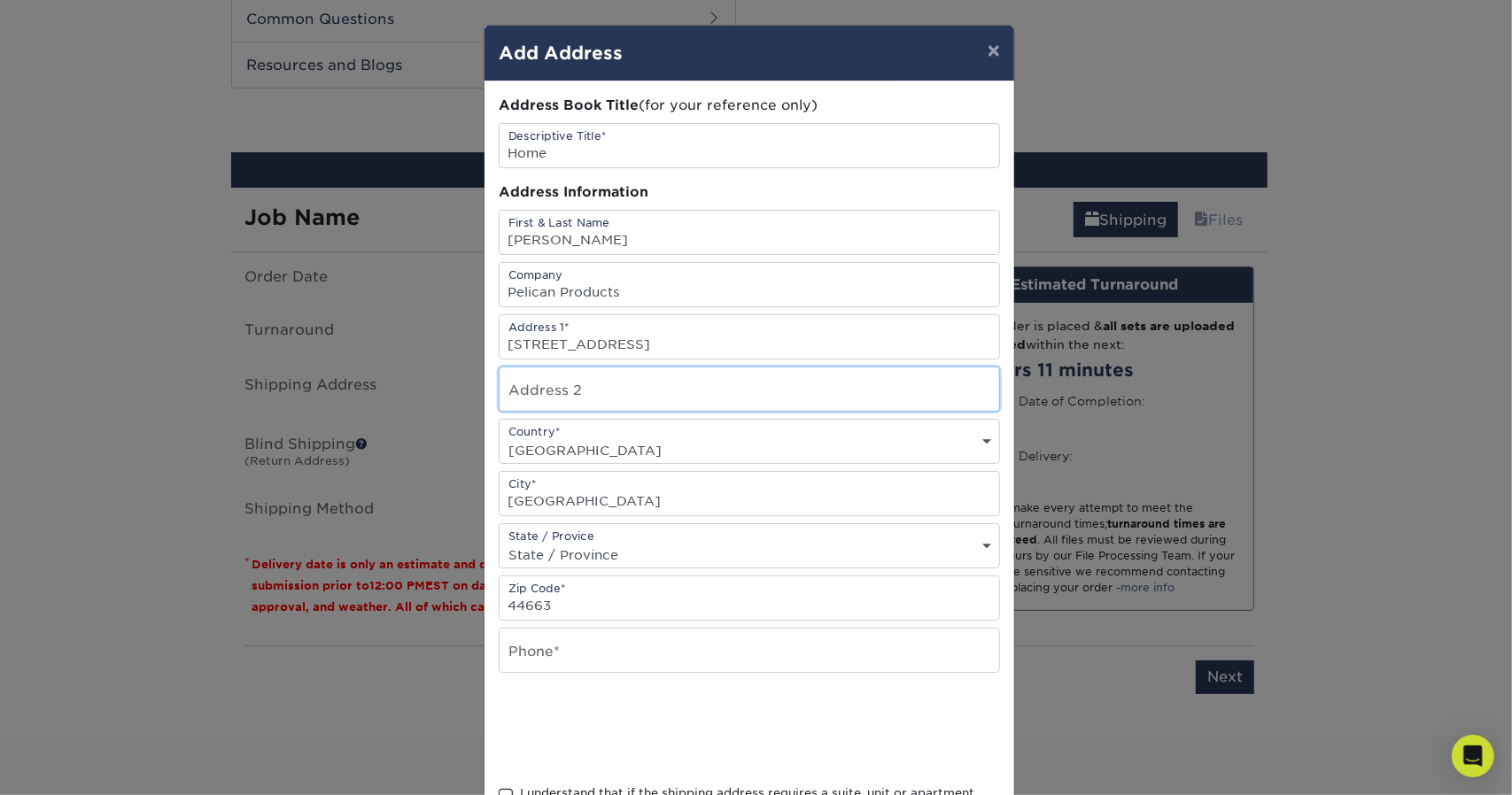
click at [671, 403] on input "text" at bounding box center [749, 390] width 499 height 44
click at [662, 561] on select "State / Province Alabama Alaska Arizona Arkansas California Colorado Connecticu…" at bounding box center [749, 555] width 499 height 25
click at [499, 542] on select "State / Province Alabama Alaska Arizona Arkansas California Colorado Connecticu…" at bounding box center [749, 555] width 499 height 25
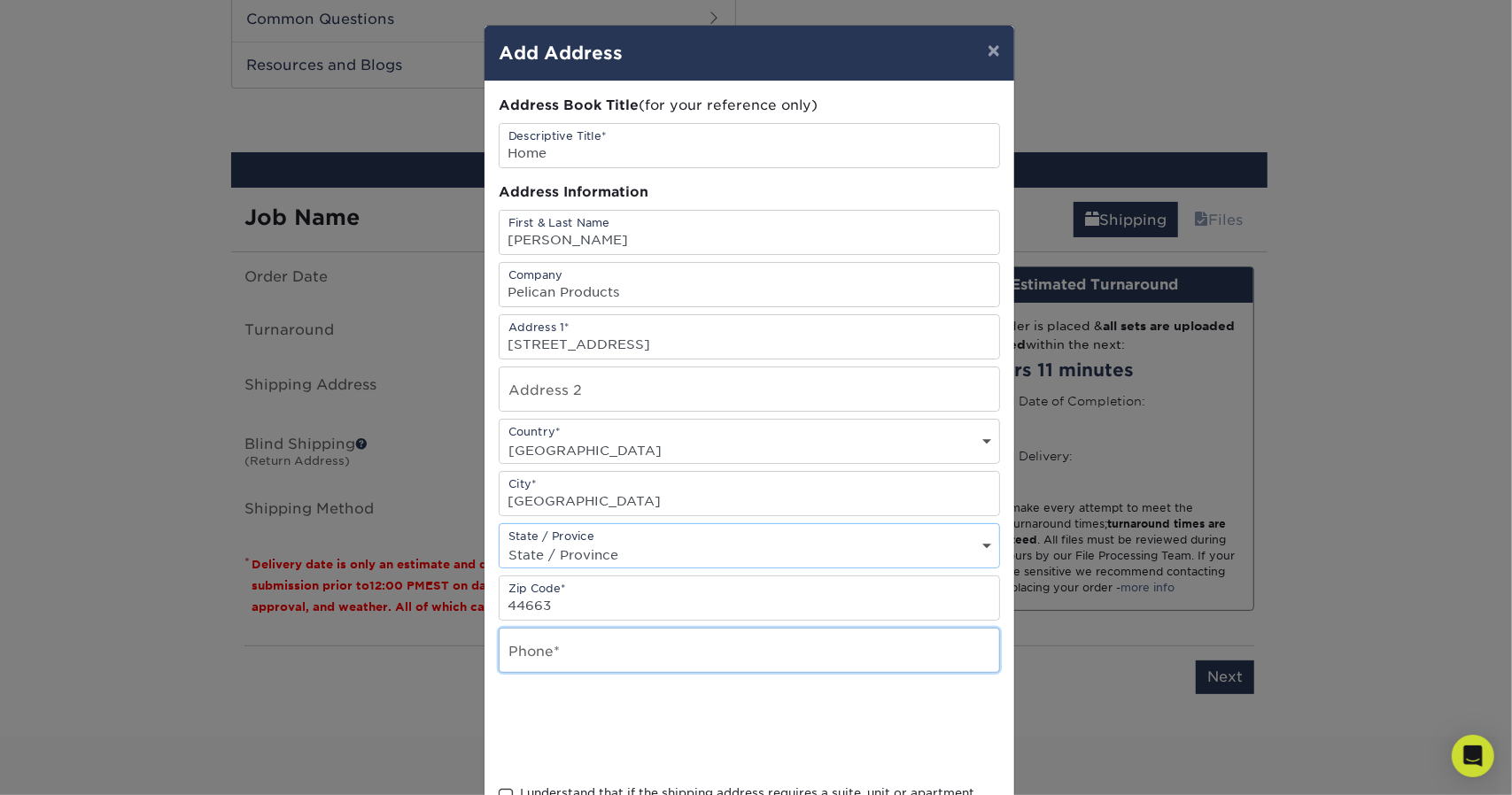
click at [583, 637] on input "text" at bounding box center [749, 650] width 499 height 44
type input "9494636632"
click at [926, 697] on div at bounding box center [750, 729] width 501 height 69
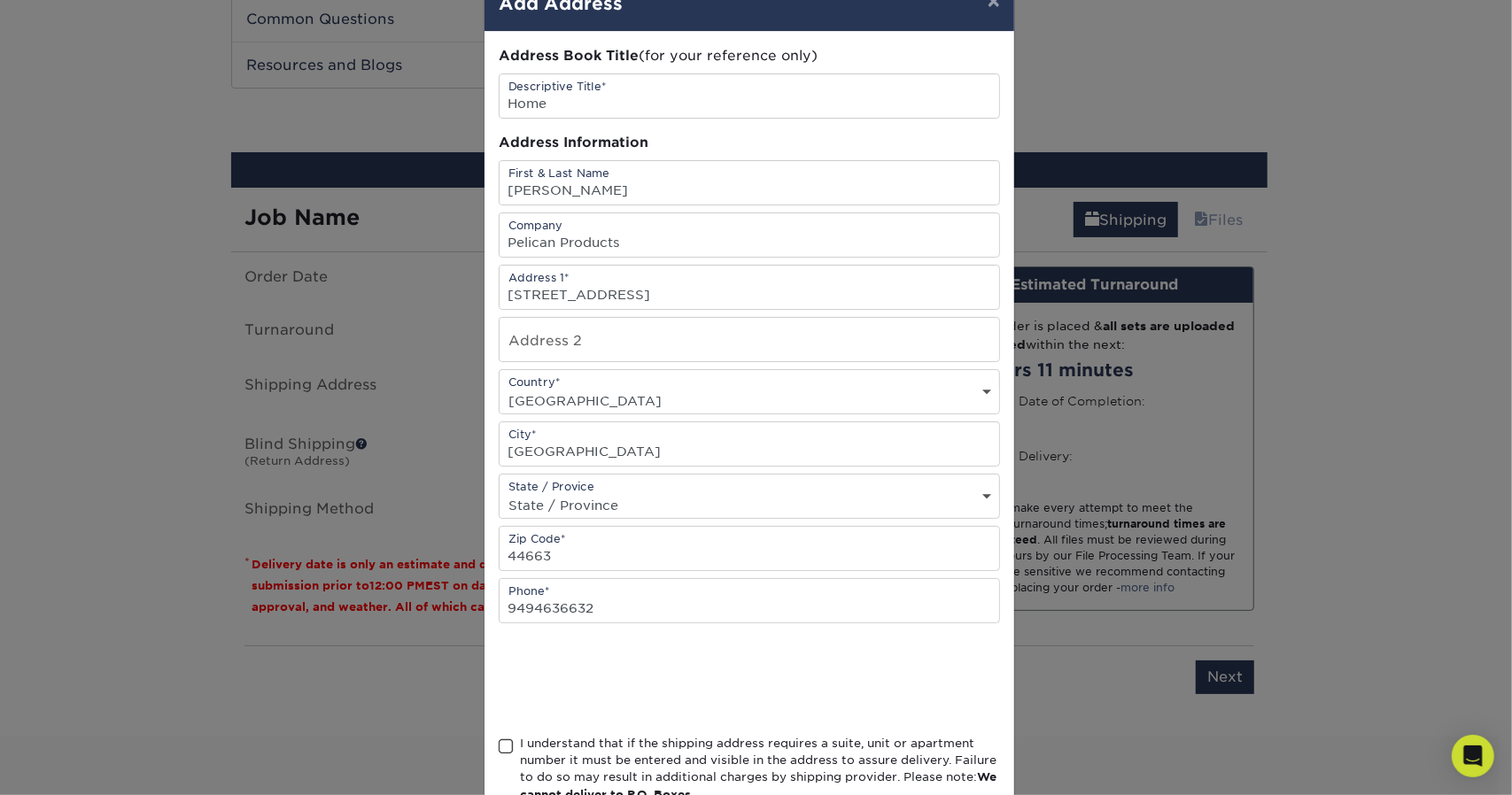
scroll to position [159, 0]
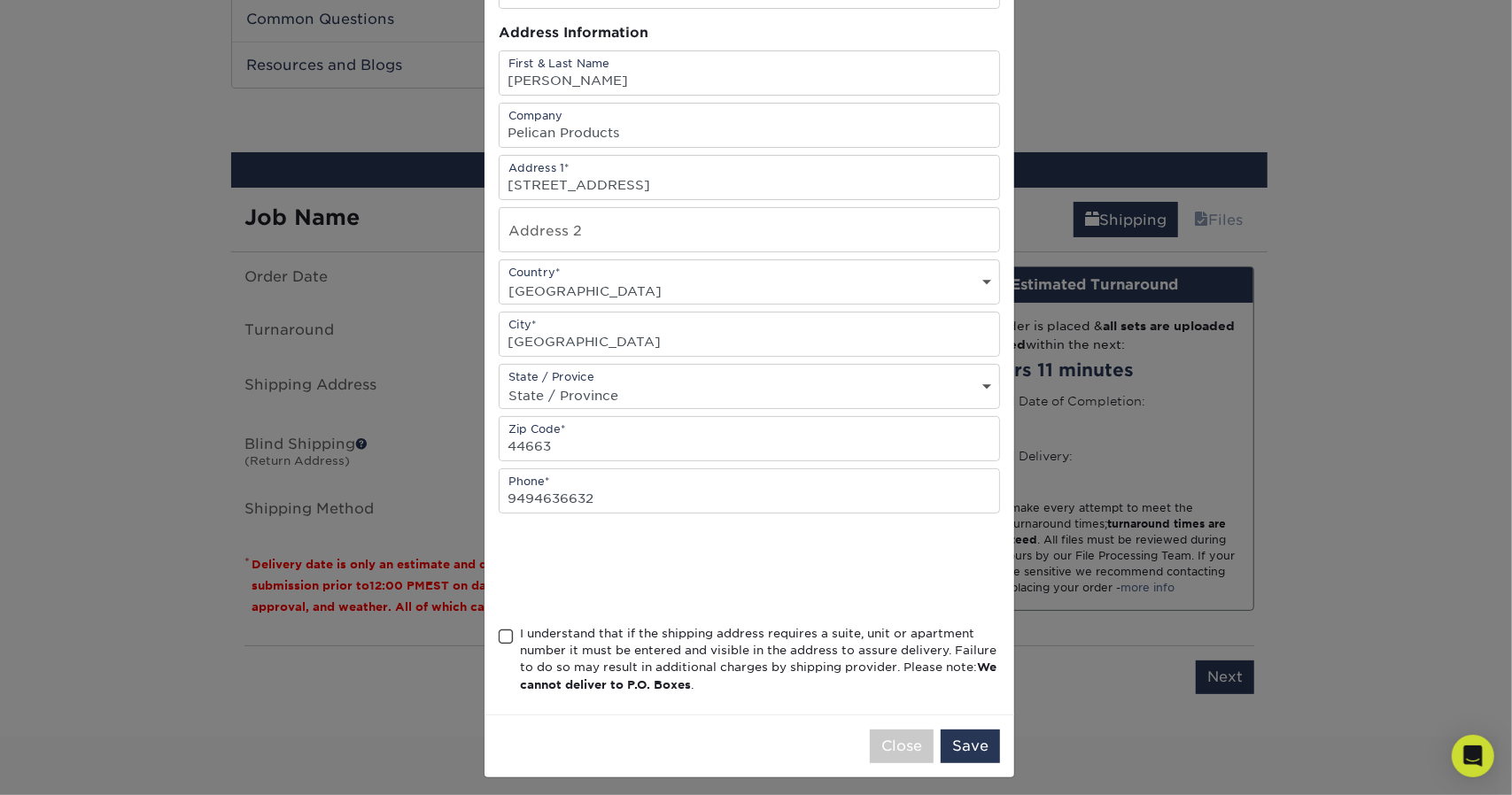
click at [503, 628] on span at bounding box center [506, 637] width 15 height 16
click at [0, 0] on input "I understand that if the shipping address requires a suite, unit or apartment n…" at bounding box center [0, 0] width 0 height 0
click at [961, 741] on button "Save" at bounding box center [970, 746] width 59 height 34
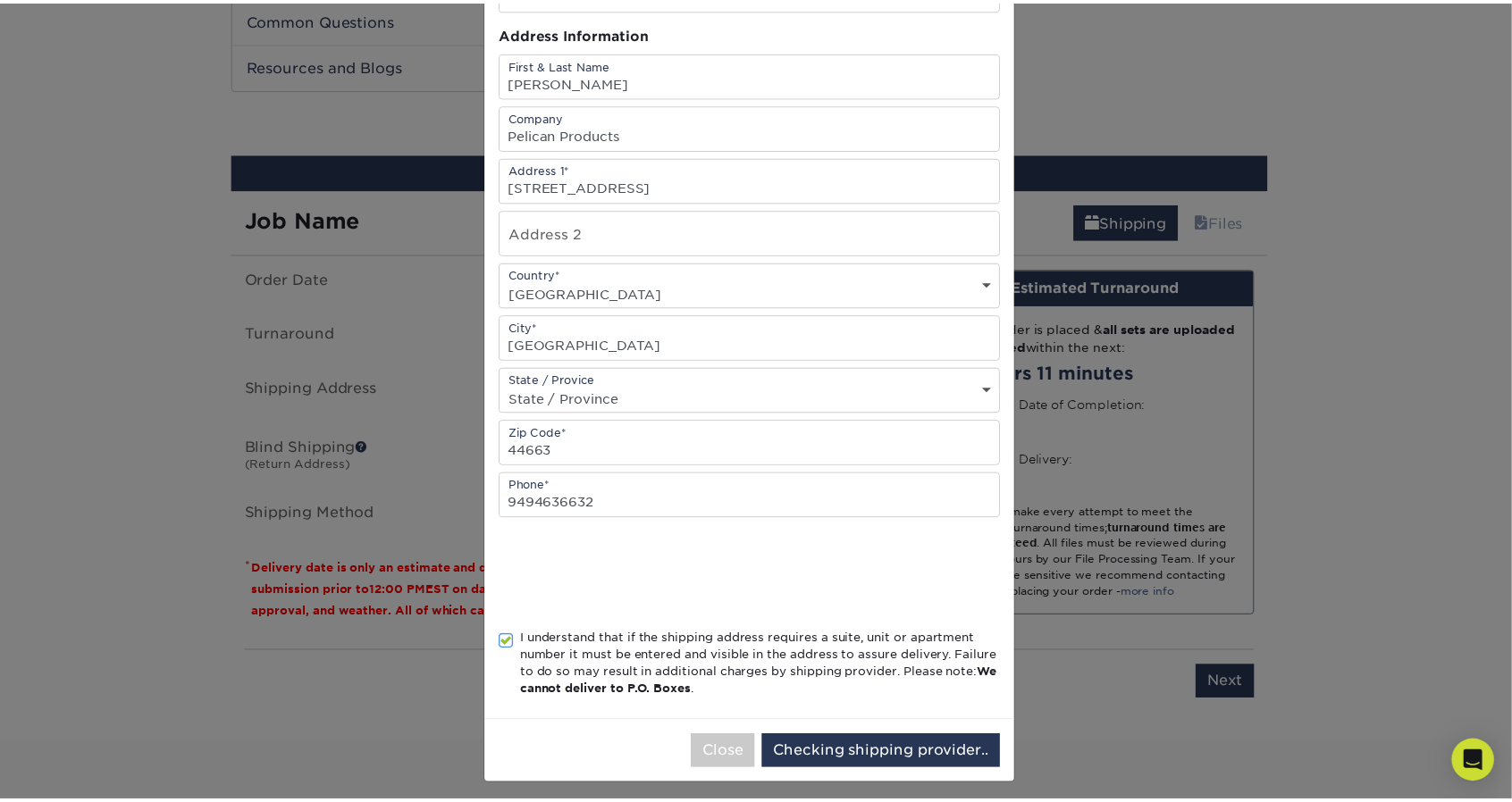
scroll to position [0, 0]
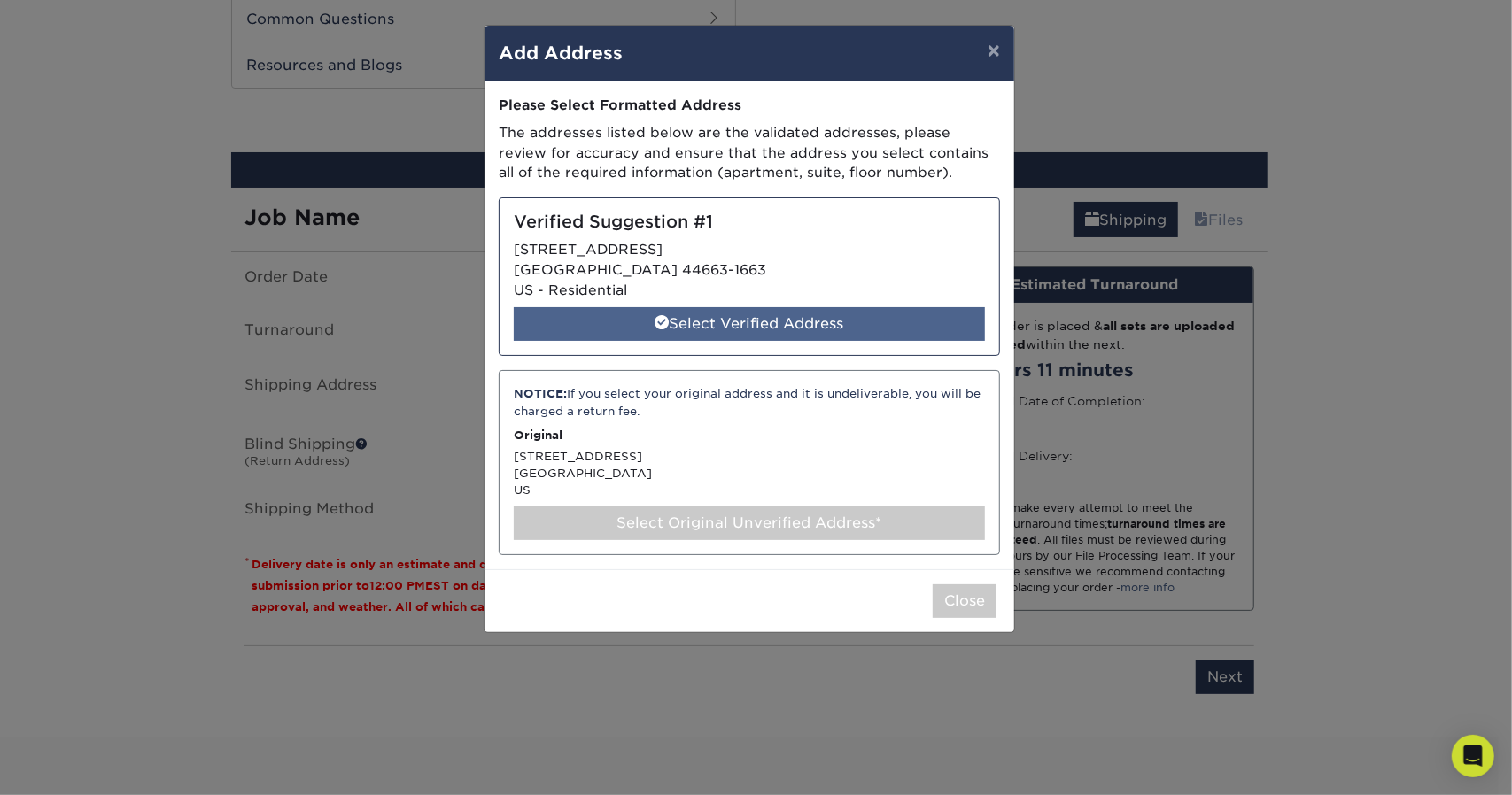
click at [756, 325] on div "Select Verified Address" at bounding box center [749, 323] width 471 height 34
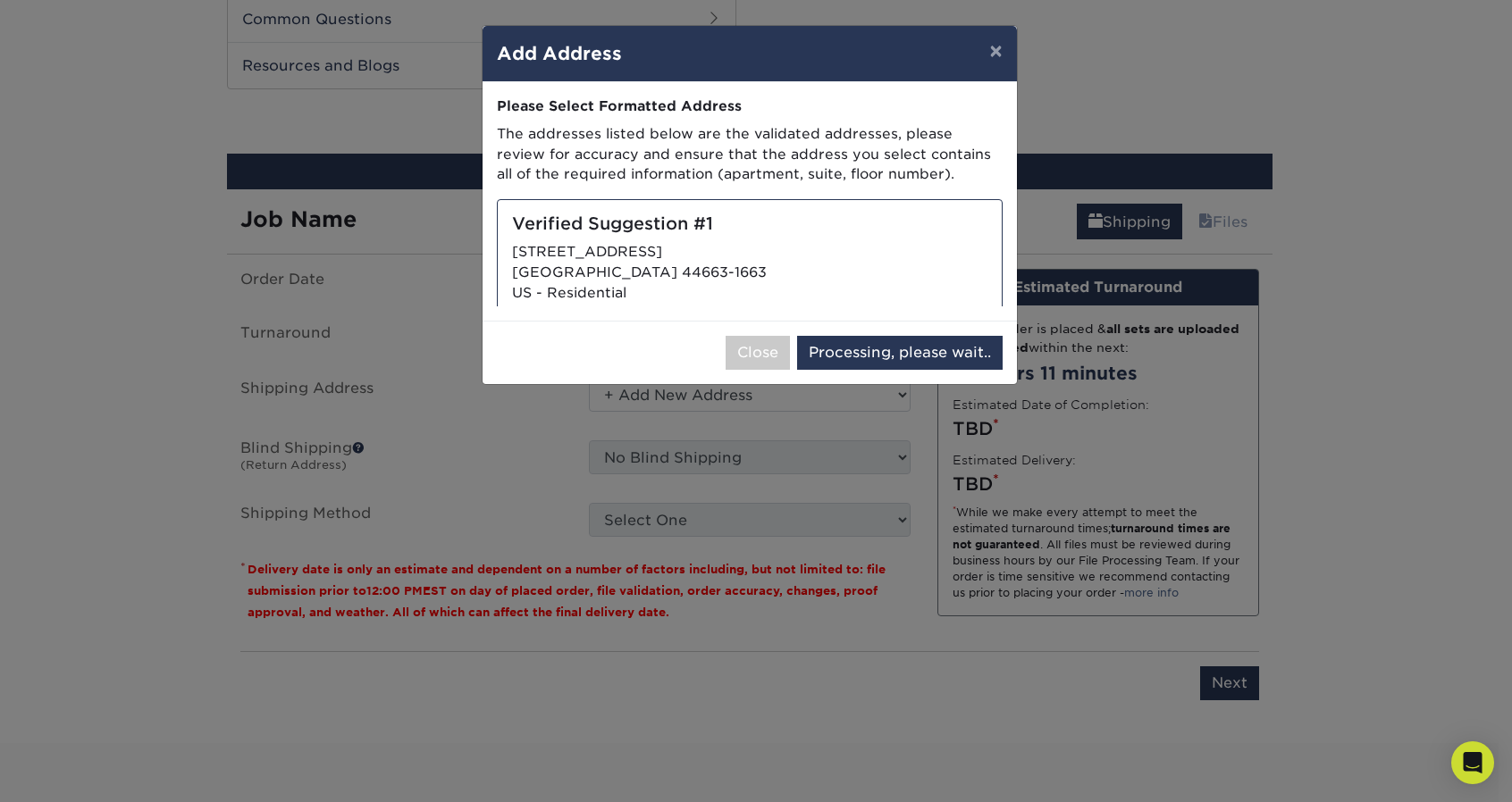
select select "286545"
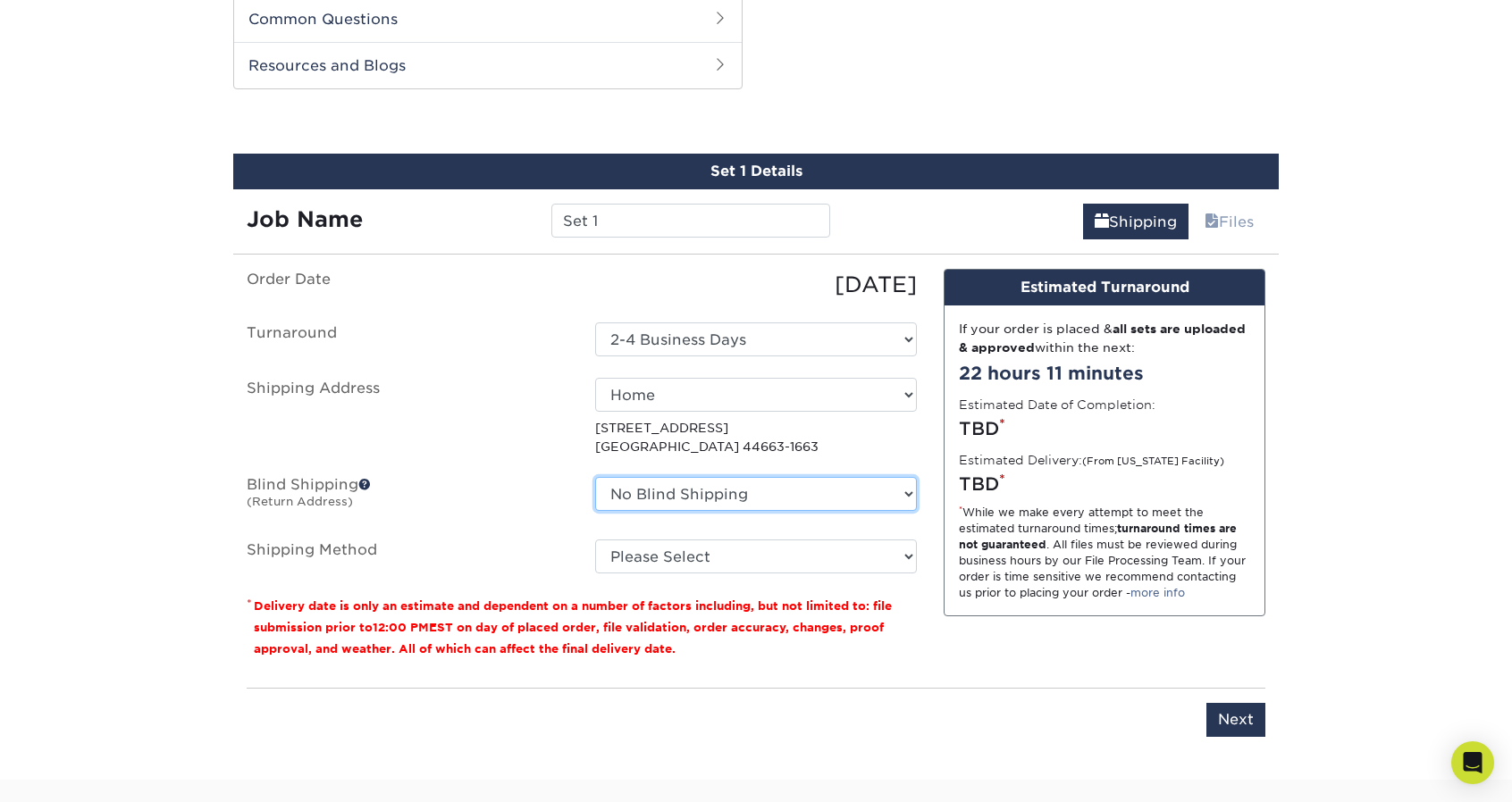
click at [906, 490] on select "No Blind Shipping + Add New Address" at bounding box center [756, 493] width 322 height 34
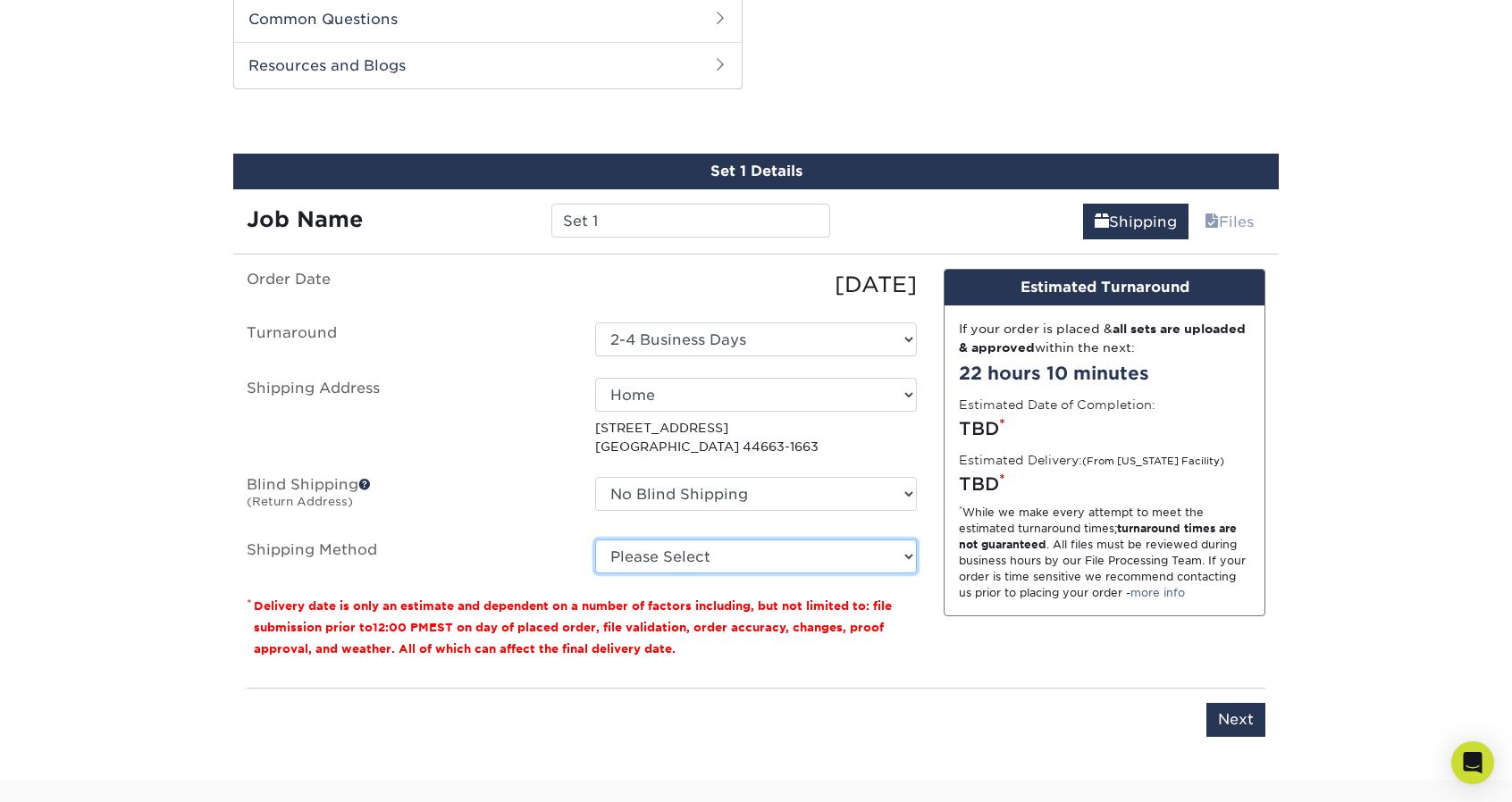
click at [904, 548] on select "Please Select Ground Shipping (+$8.96) 3 Day Shipping Service (+$20.06) 2 Day A…" at bounding box center [756, 556] width 322 height 34
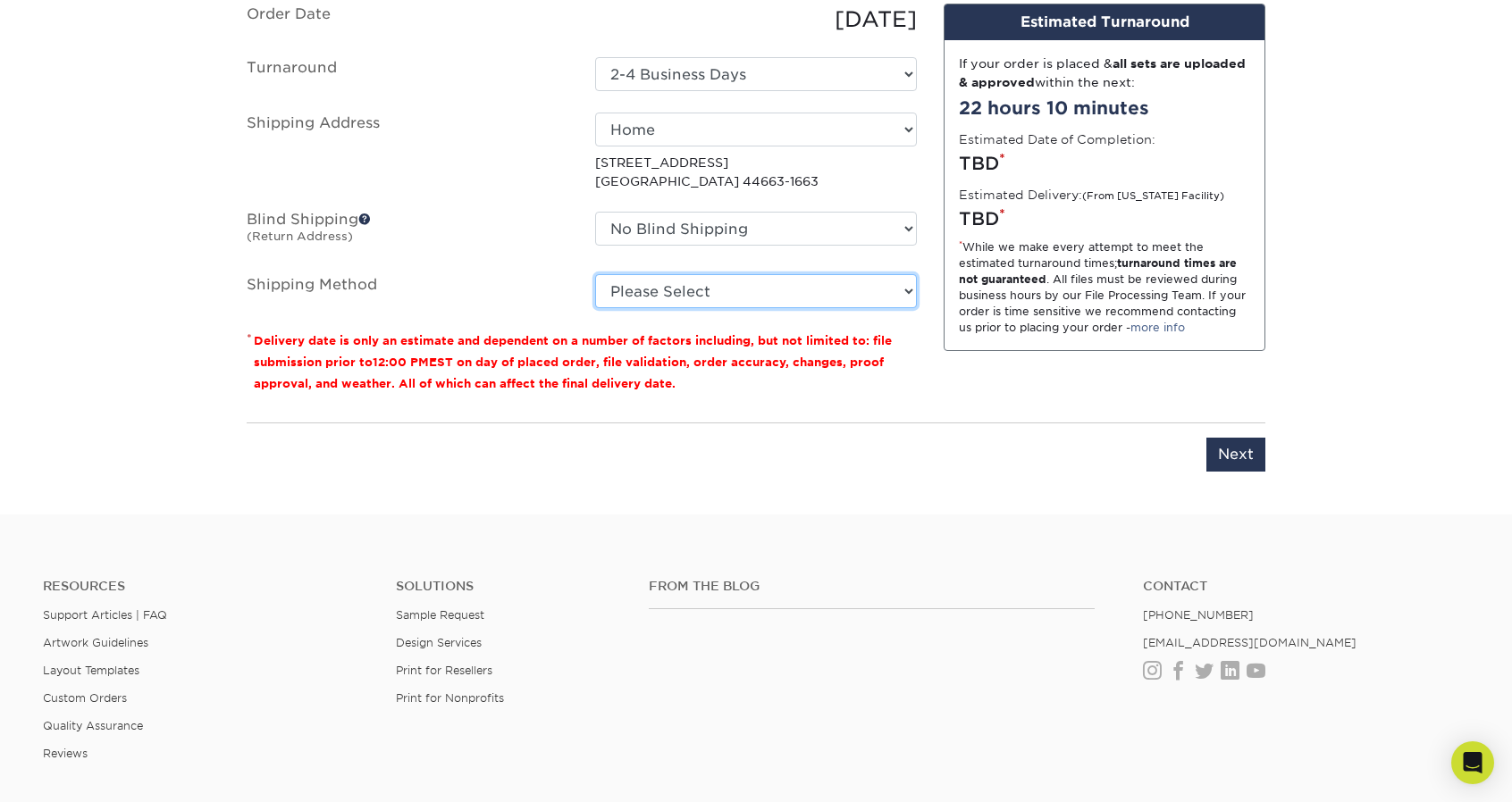
scroll to position [1485, 0]
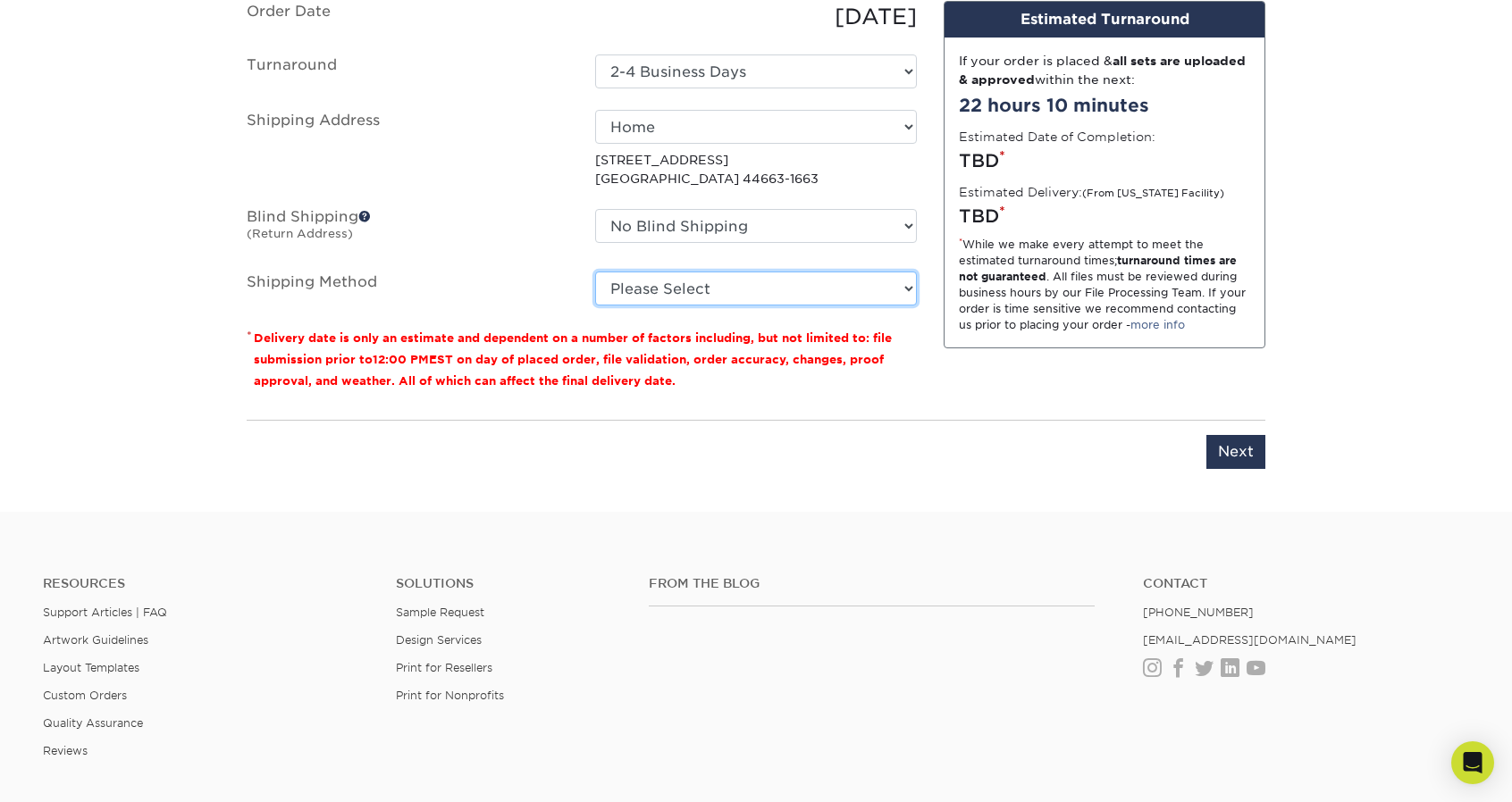
click at [912, 277] on select "Please Select Ground Shipping (+$8.96) 3 Day Shipping Service (+$20.06) 2 Day A…" at bounding box center [756, 288] width 322 height 34
select select "03"
click at [596, 272] on select "Please Select Ground Shipping (+$8.96) 3 Day Shipping Service (+$20.06) 2 Day A…" at bounding box center [756, 288] width 322 height 34
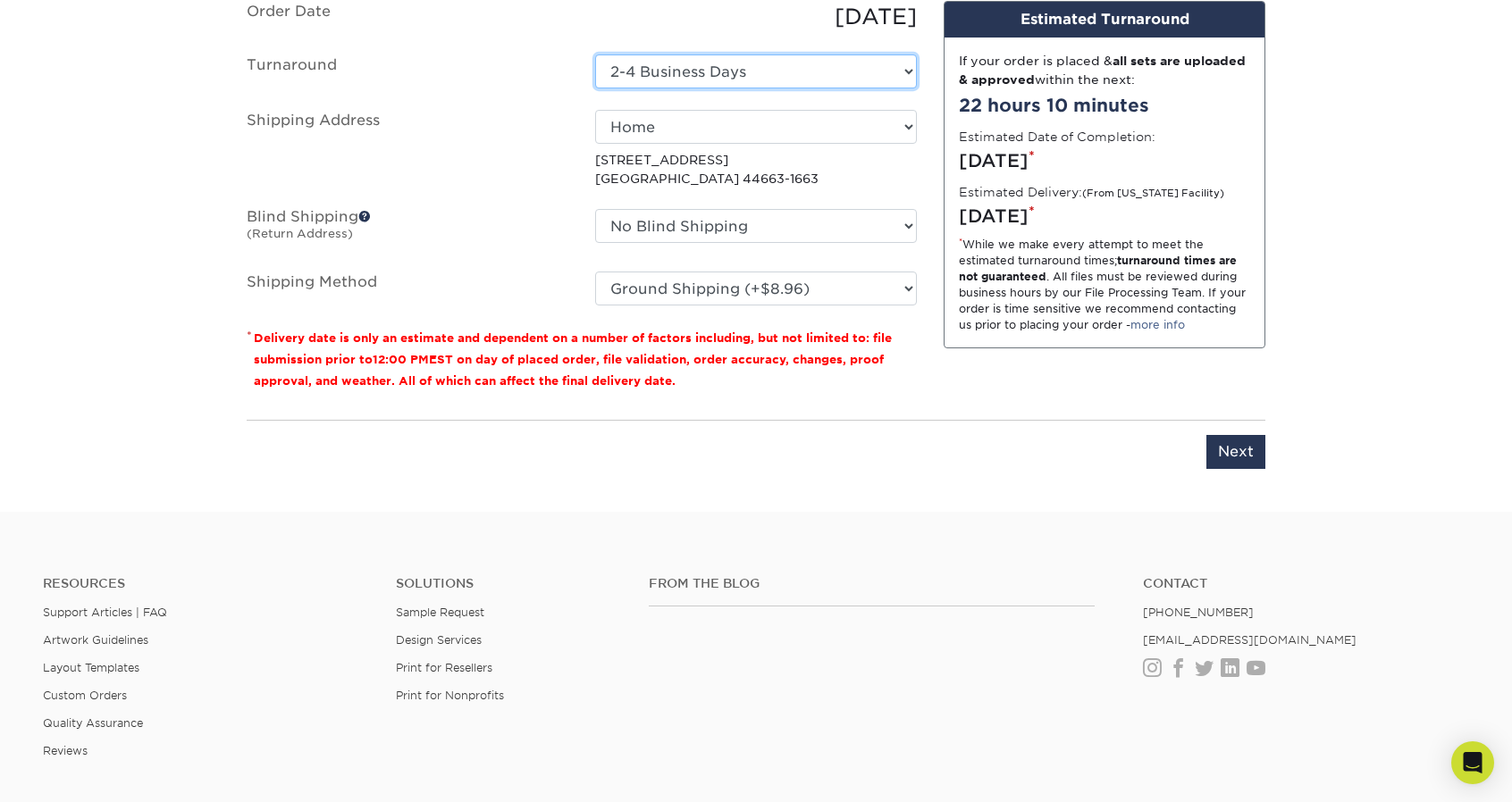
click at [836, 66] on select "Select One 2-4 Business Days 2 Day Next Business Day" at bounding box center [756, 71] width 322 height 34
select select "b26dbba4-becb-4f18-80b9-4627273e8b11"
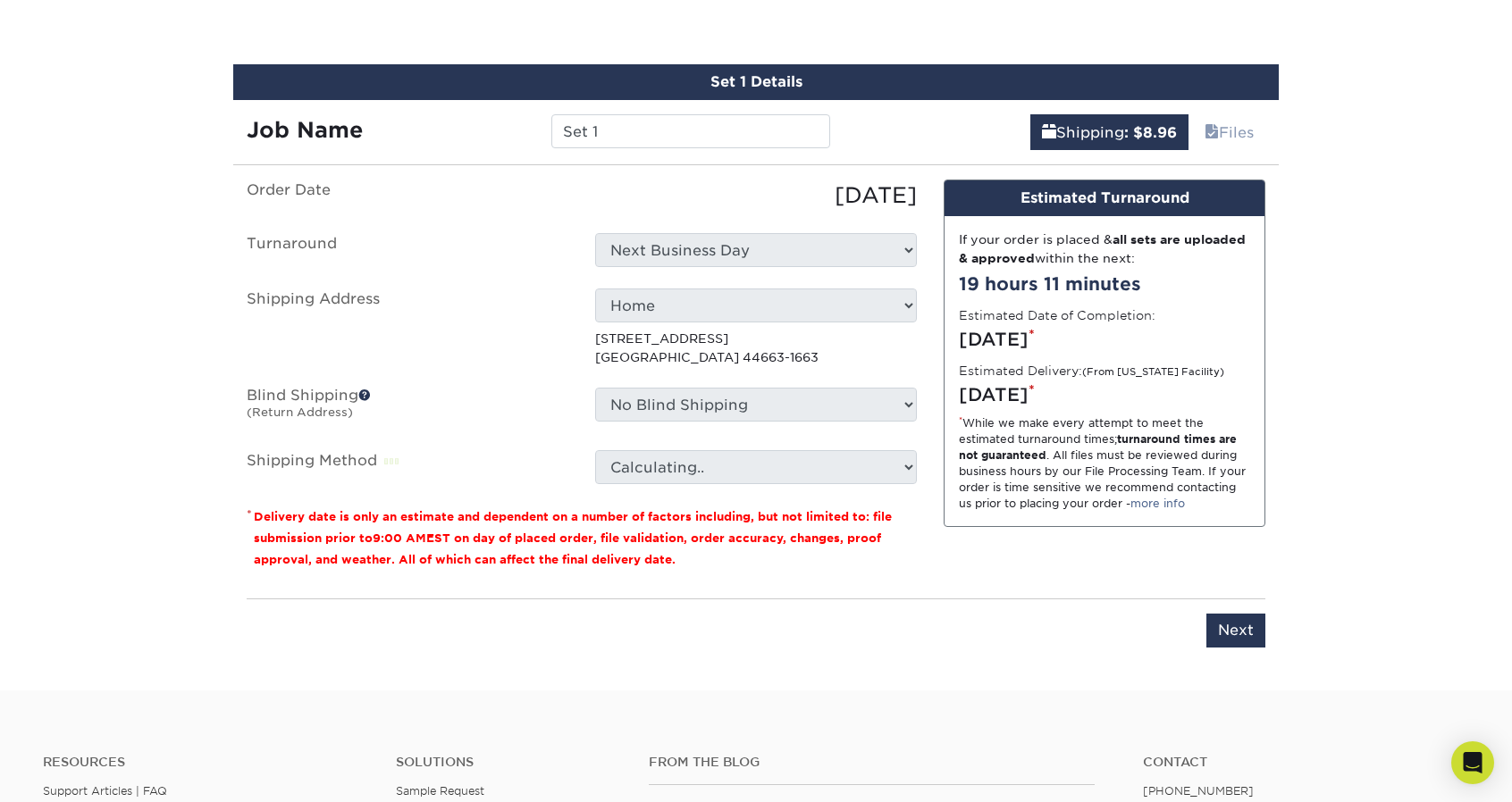
scroll to position [1306, 0]
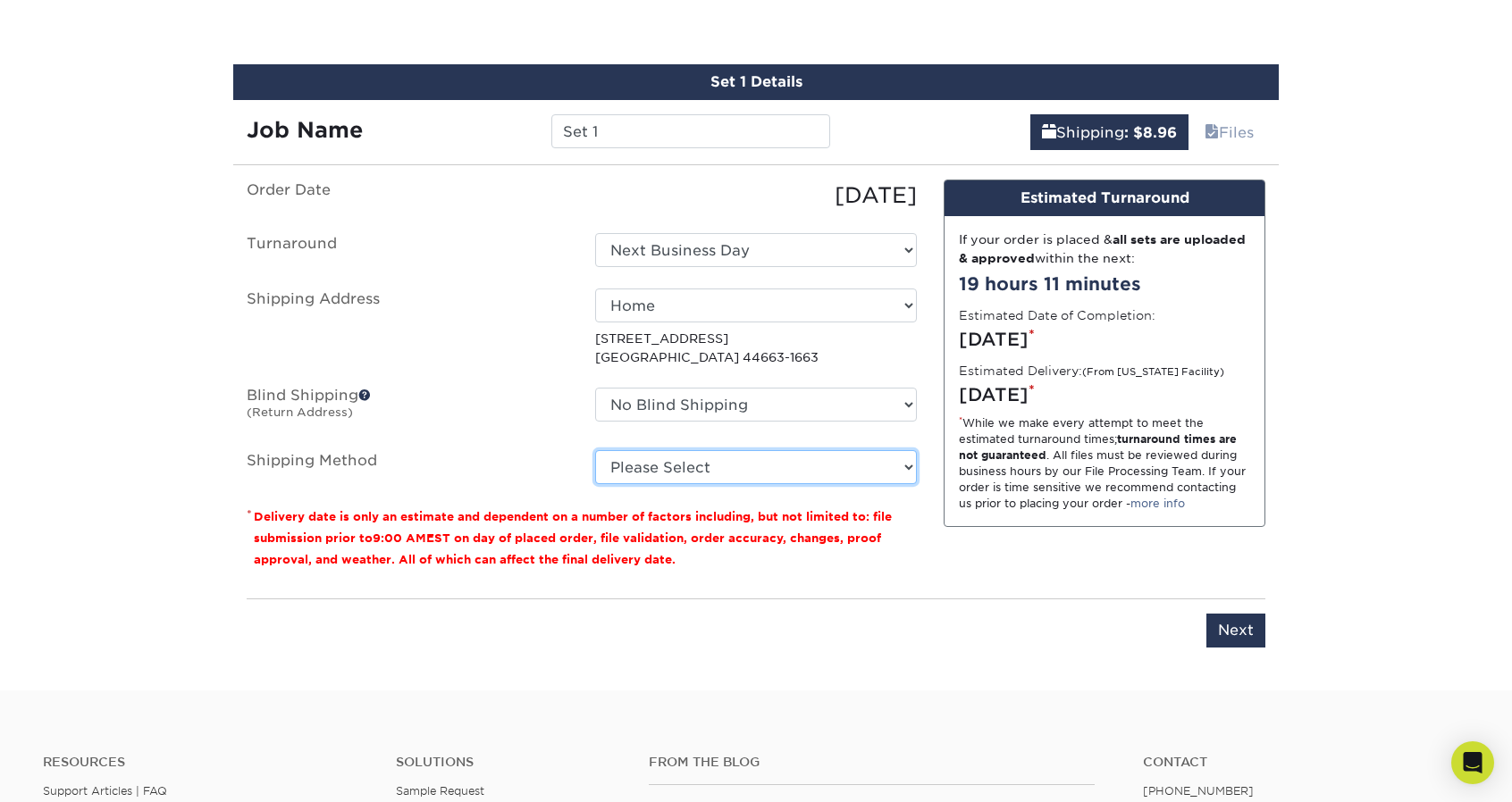
click at [763, 454] on select "Please Select Ground Shipping (+$8.96) 3 Day Shipping Service (+$20.06) 2 Day A…" at bounding box center [756, 467] width 322 height 34
select select "03"
click at [596, 450] on select "Please Select Ground Shipping (+$8.96) 3 Day Shipping Service (+$20.06) 2 Day A…" at bounding box center [756, 467] width 322 height 34
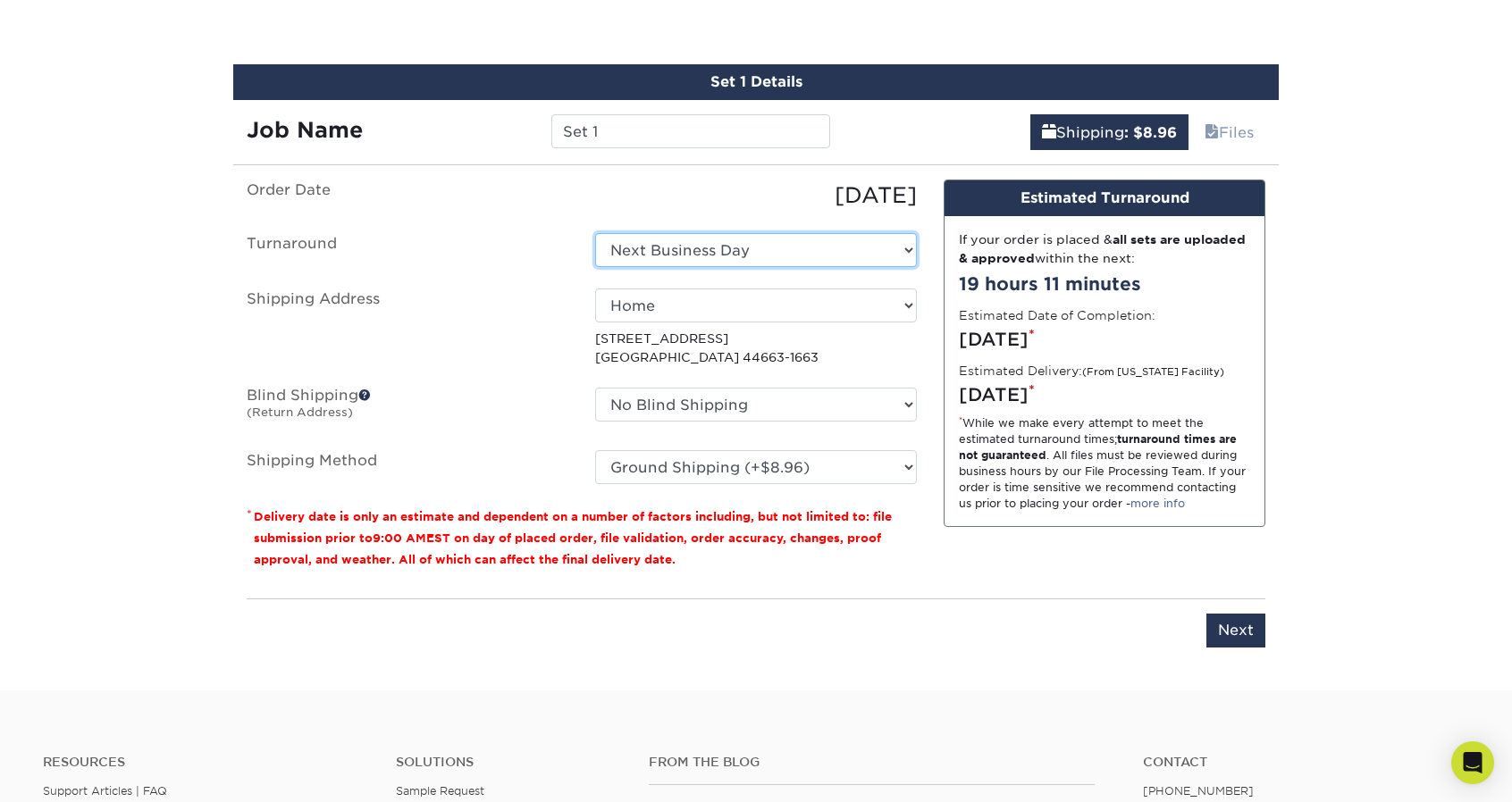
click at [815, 244] on select "Select One 2-4 Business Days 2 Day Next Business Day" at bounding box center [756, 250] width 322 height 34
select select "2167d3a5-02fc-4384-86ce-e339e30b5e03"
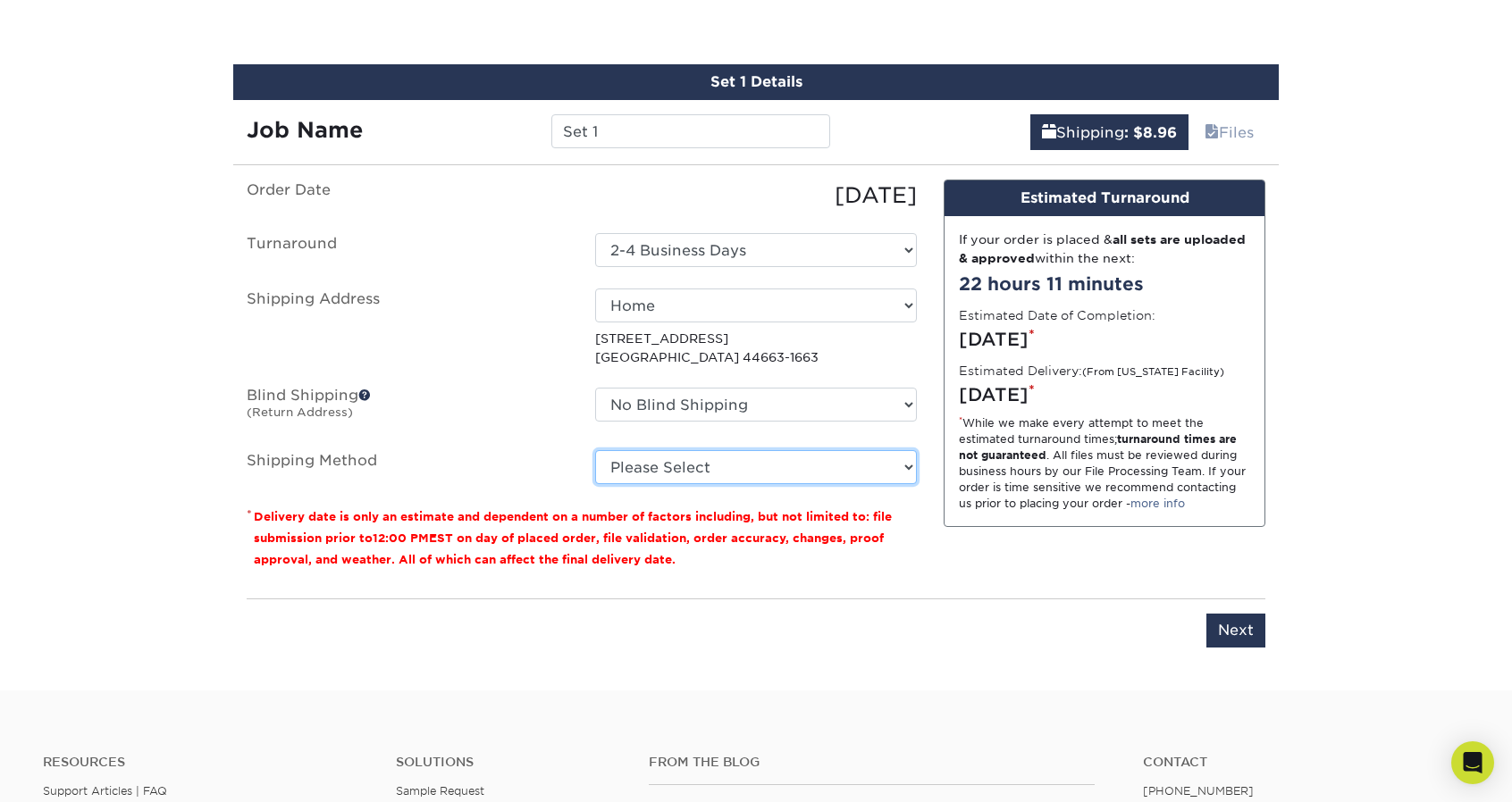
click at [899, 458] on select "Please Select Ground Shipping (+$8.96) 3 Day Shipping Service (+$20.06) 2 Day A…" at bounding box center [756, 467] width 322 height 34
select select "03"
click at [596, 450] on select "Please Select Ground Shipping (+$8.96) 3 Day Shipping Service (+$20.06) 2 Day A…" at bounding box center [756, 467] width 322 height 34
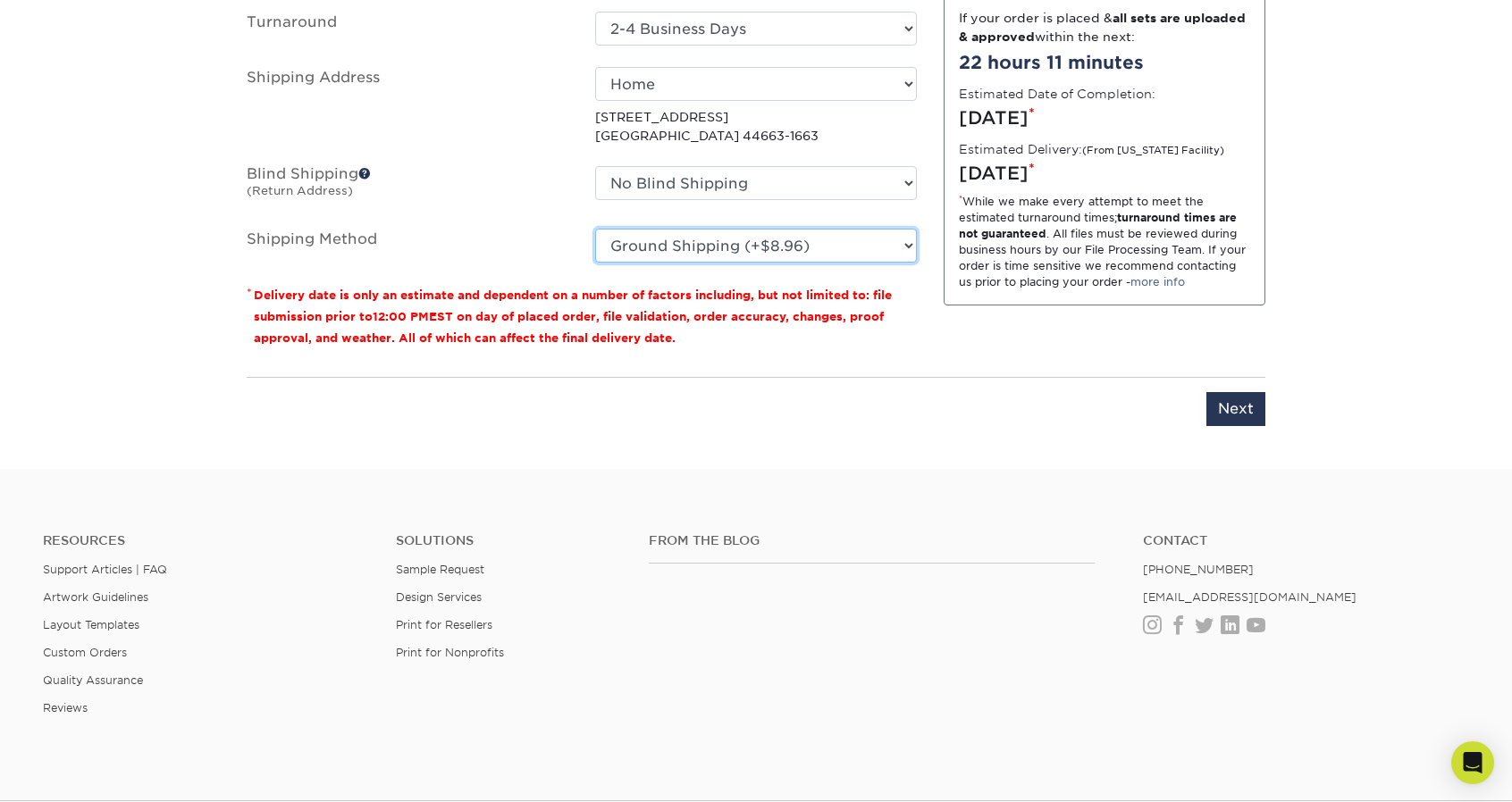
scroll to position [1574, 0]
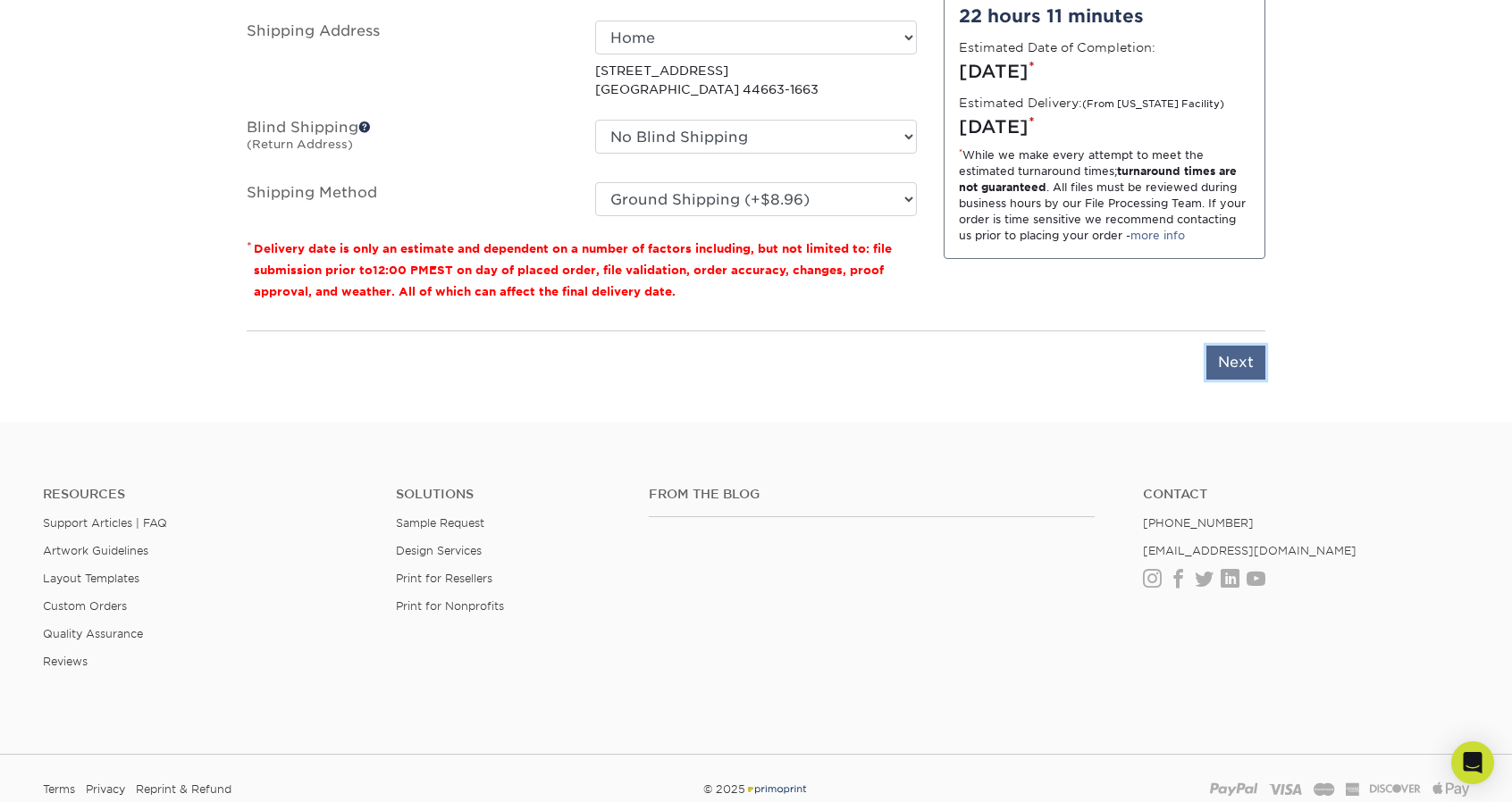
click at [1245, 361] on input "Next" at bounding box center [1236, 362] width 59 height 34
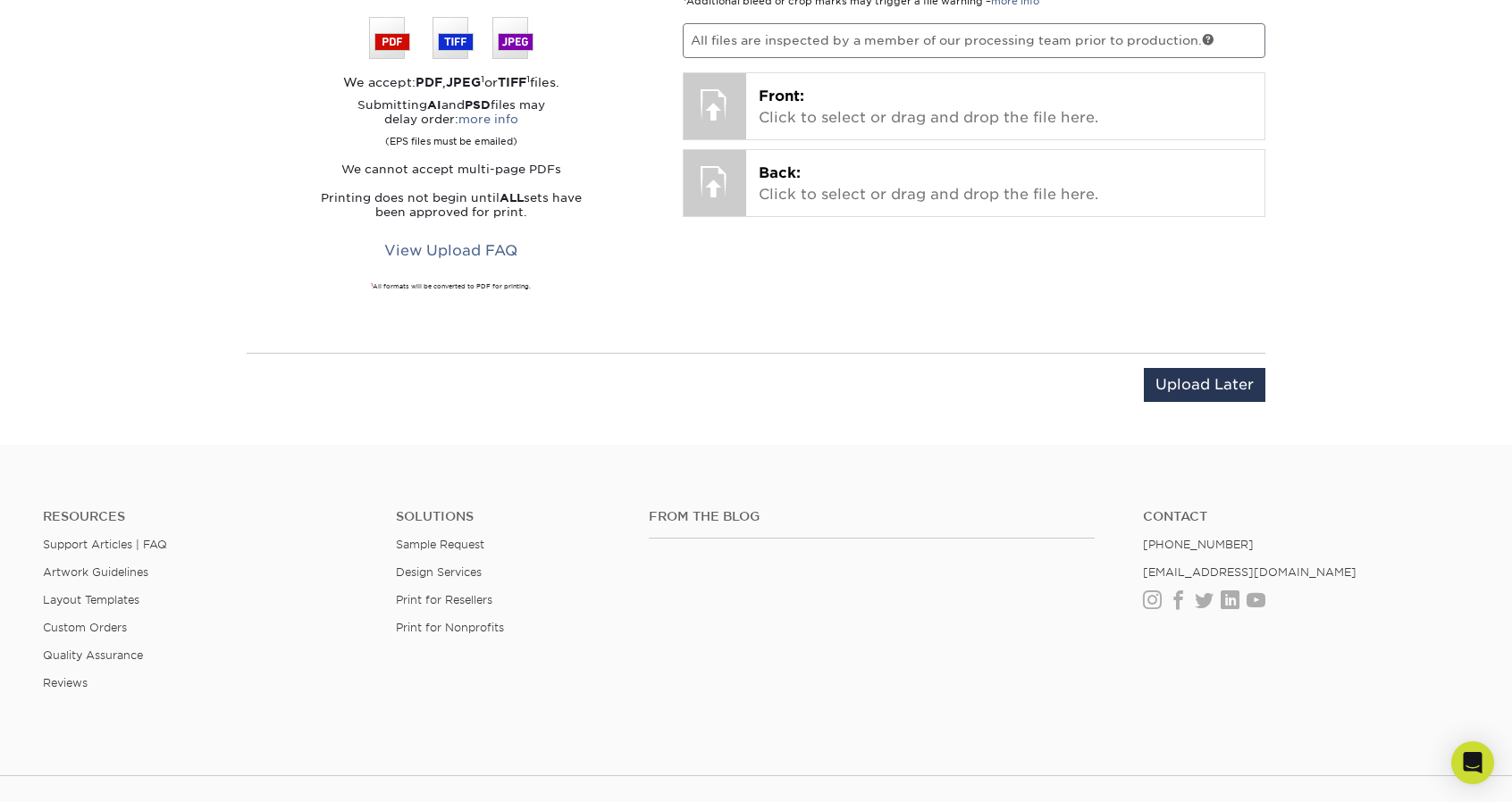
scroll to position [1306, 0]
